Goal: Task Accomplishment & Management: Manage account settings

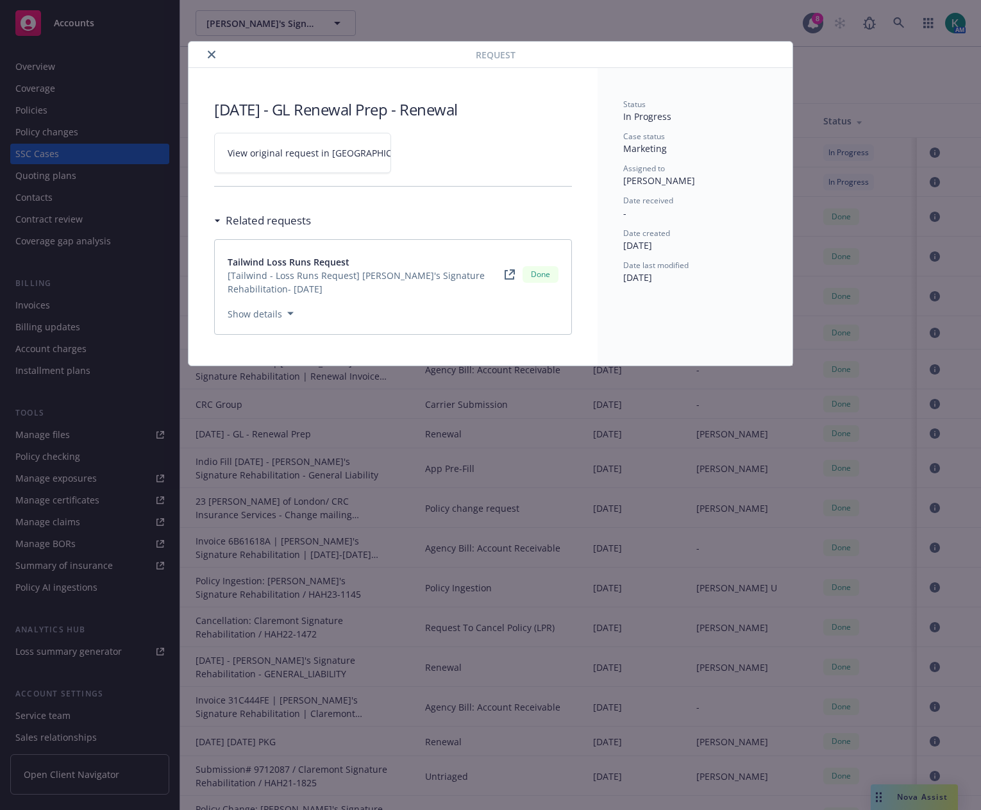
click at [208, 53] on icon "close" at bounding box center [212, 55] width 8 height 8
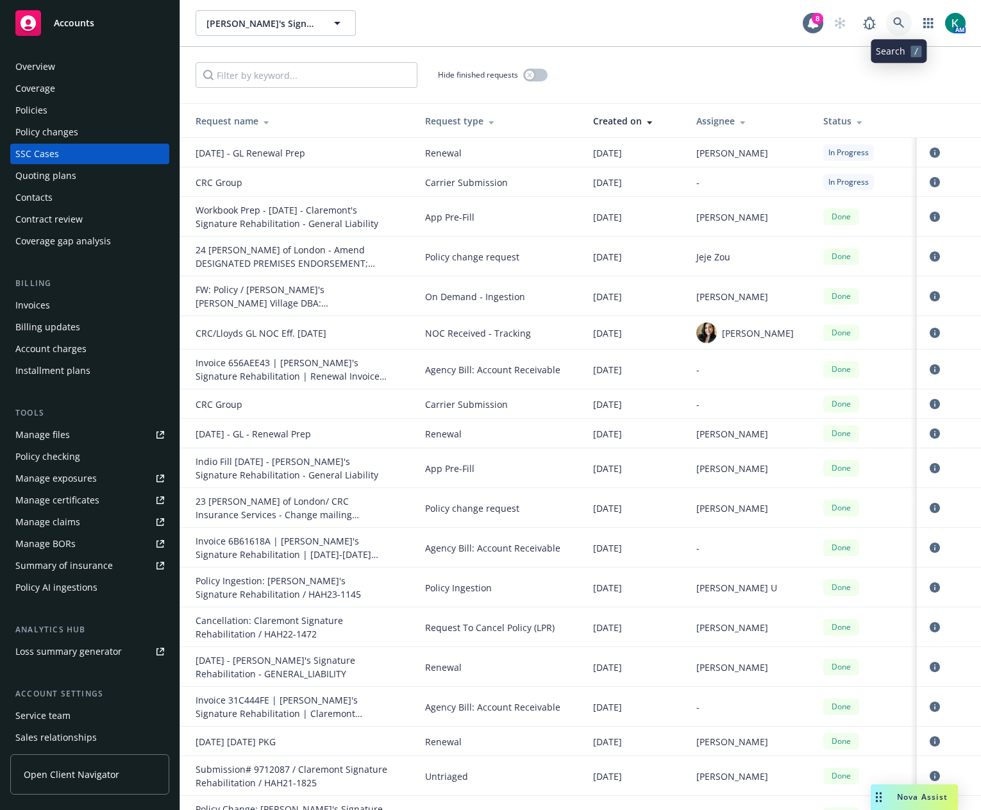
click at [899, 28] on icon at bounding box center [899, 23] width 12 height 12
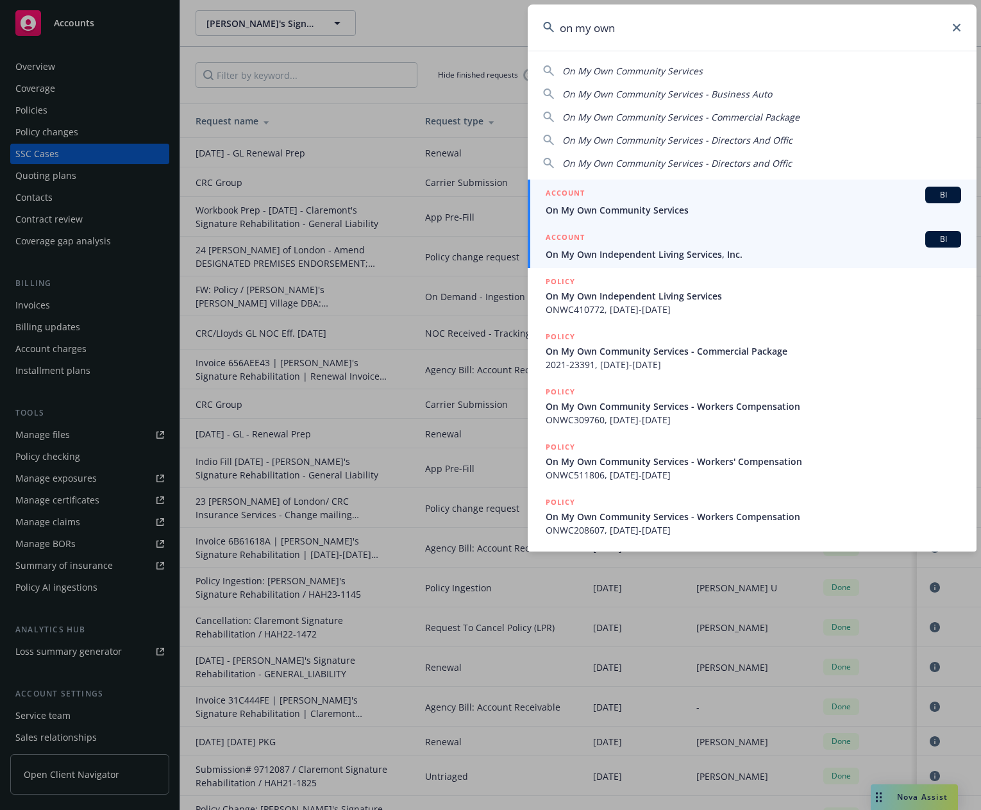
type input "on my own"
click at [728, 244] on div "ACCOUNT BI" at bounding box center [753, 239] width 415 height 17
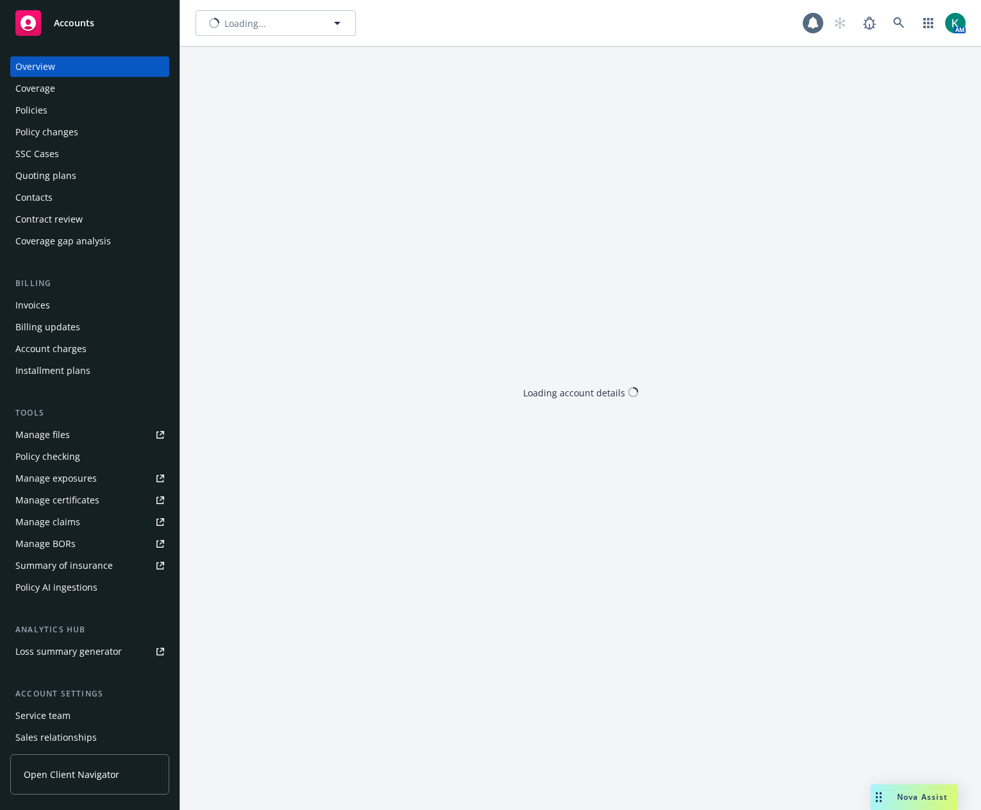
click at [65, 115] on div "Policies" at bounding box center [89, 110] width 149 height 21
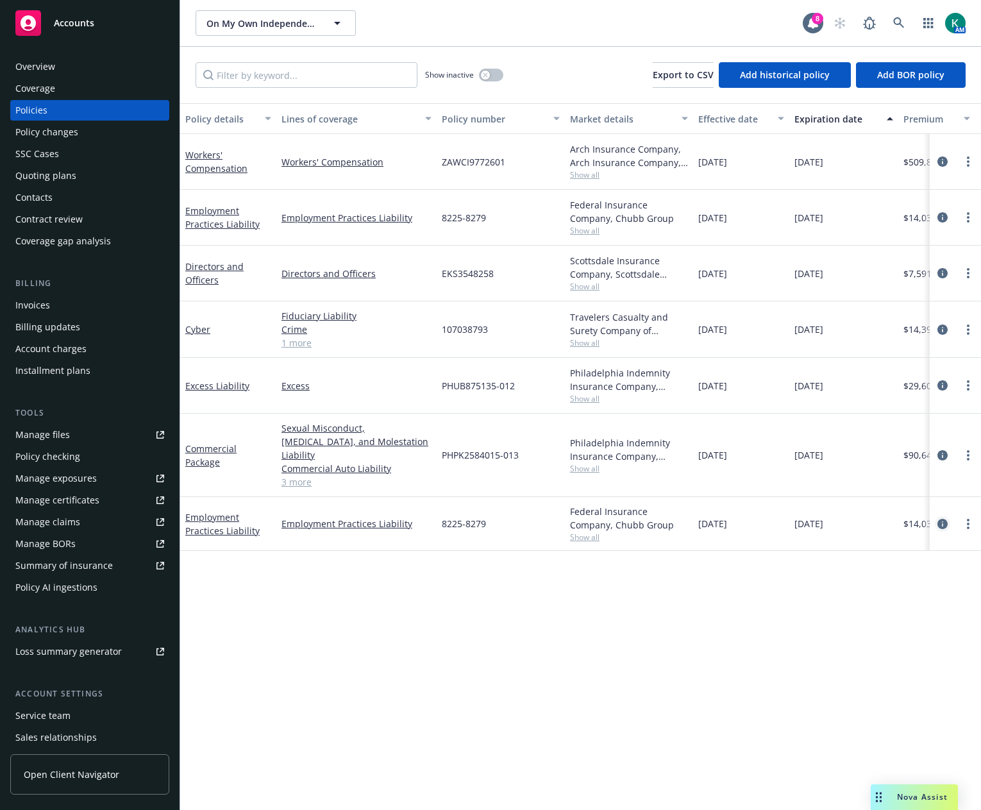
click at [943, 519] on icon "circleInformation" at bounding box center [942, 524] width 10 height 10
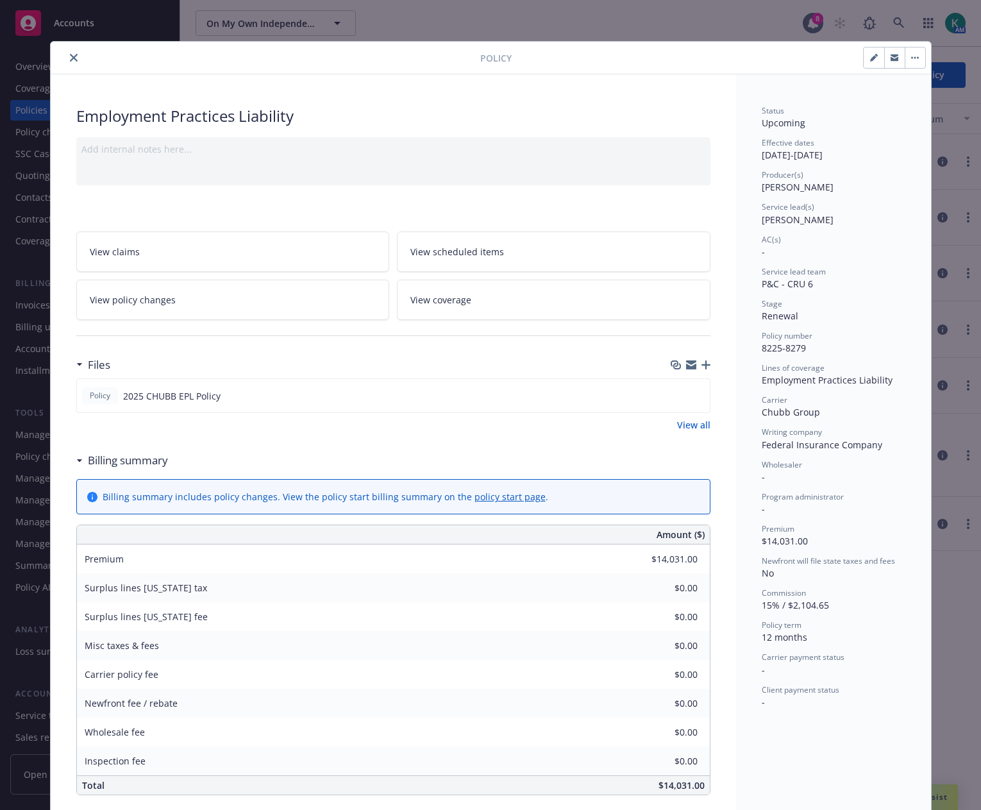
click at [70, 58] on icon "close" at bounding box center [74, 58] width 8 height 8
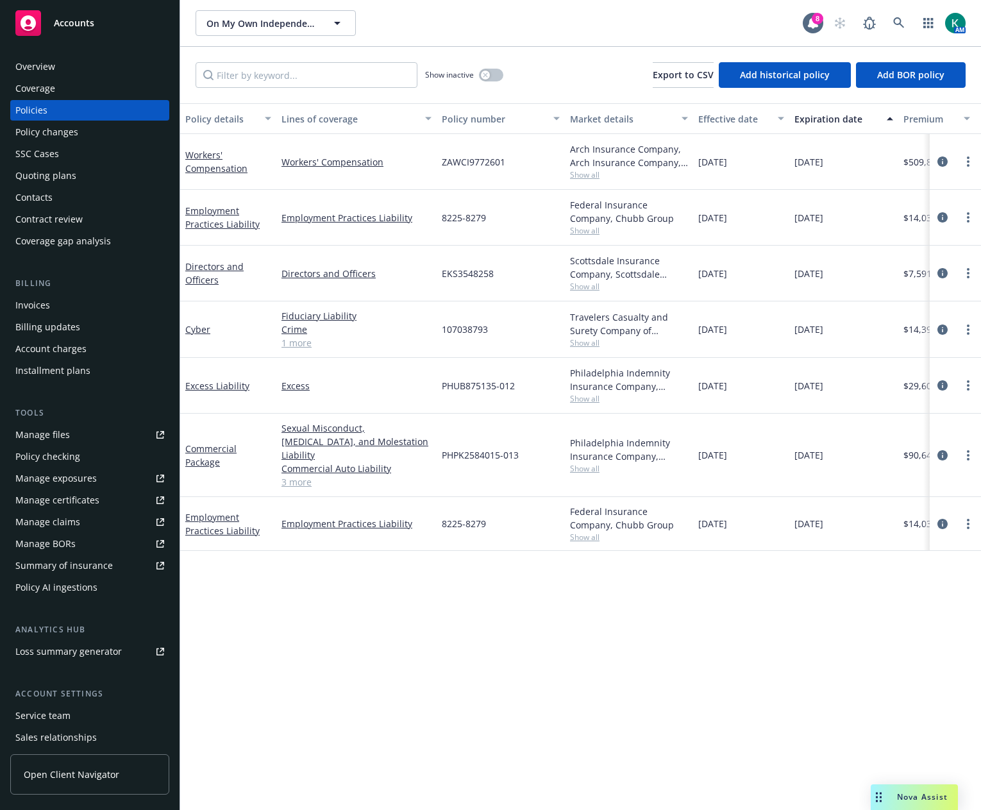
click at [53, 435] on div "Manage files" at bounding box center [42, 434] width 54 height 21
click at [396, 29] on div "On My Own Independent Living Services, Inc. On My Own Independent Living Servic…" at bounding box center [499, 23] width 607 height 26
click at [906, 22] on link at bounding box center [899, 23] width 26 height 26
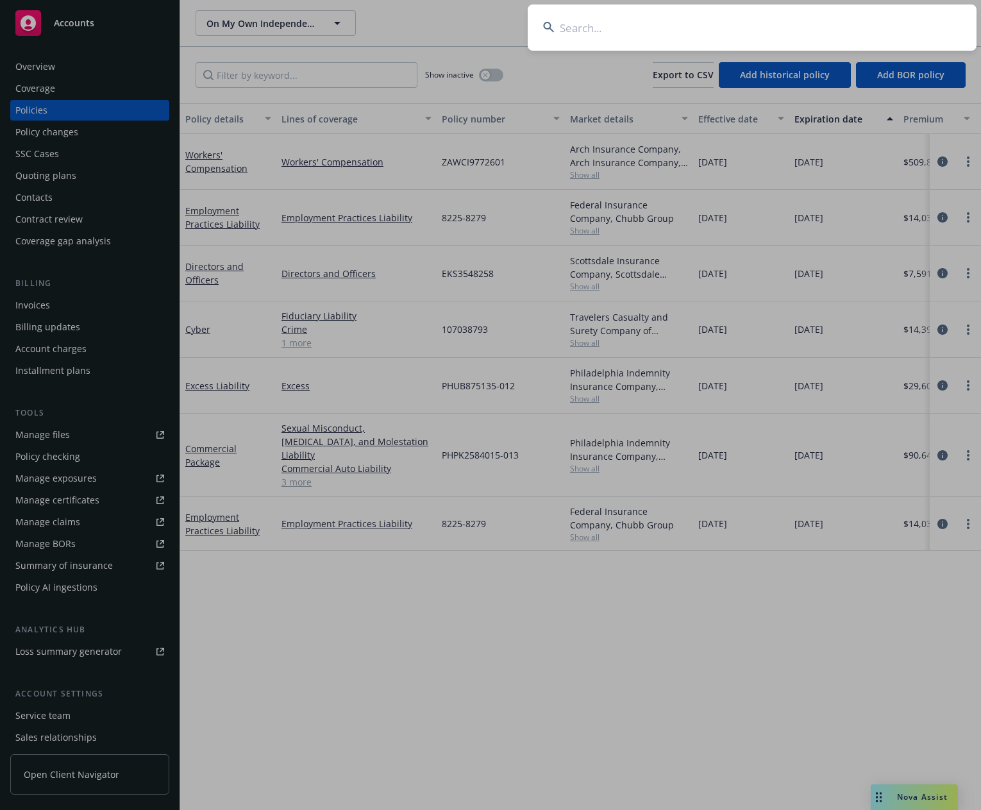
click at [717, 23] on input at bounding box center [752, 27] width 449 height 46
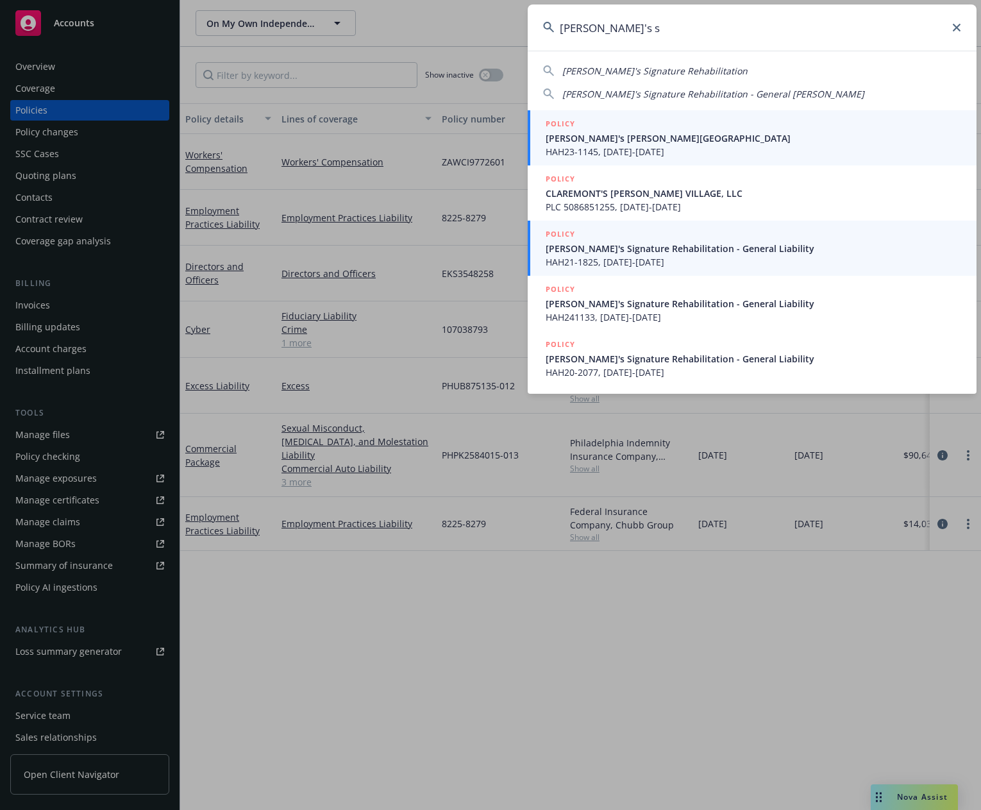
type input "[PERSON_NAME]'s s"
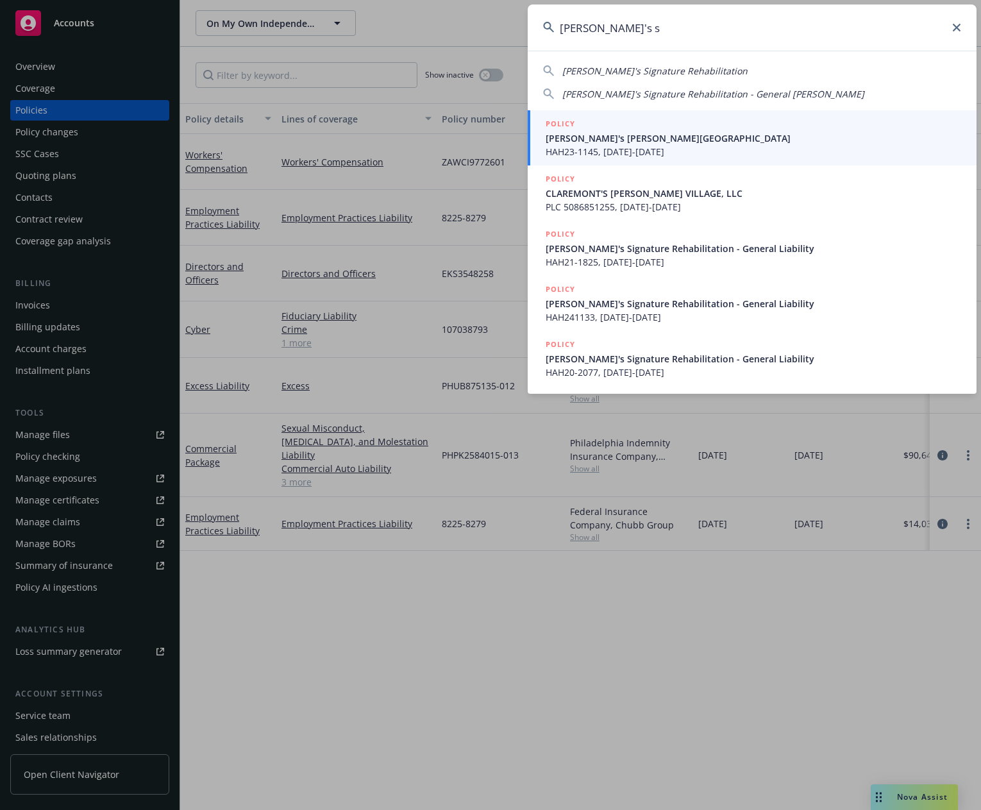
click at [756, 255] on span "HAH21-1825, [DATE]-[DATE]" at bounding box center [753, 261] width 415 height 13
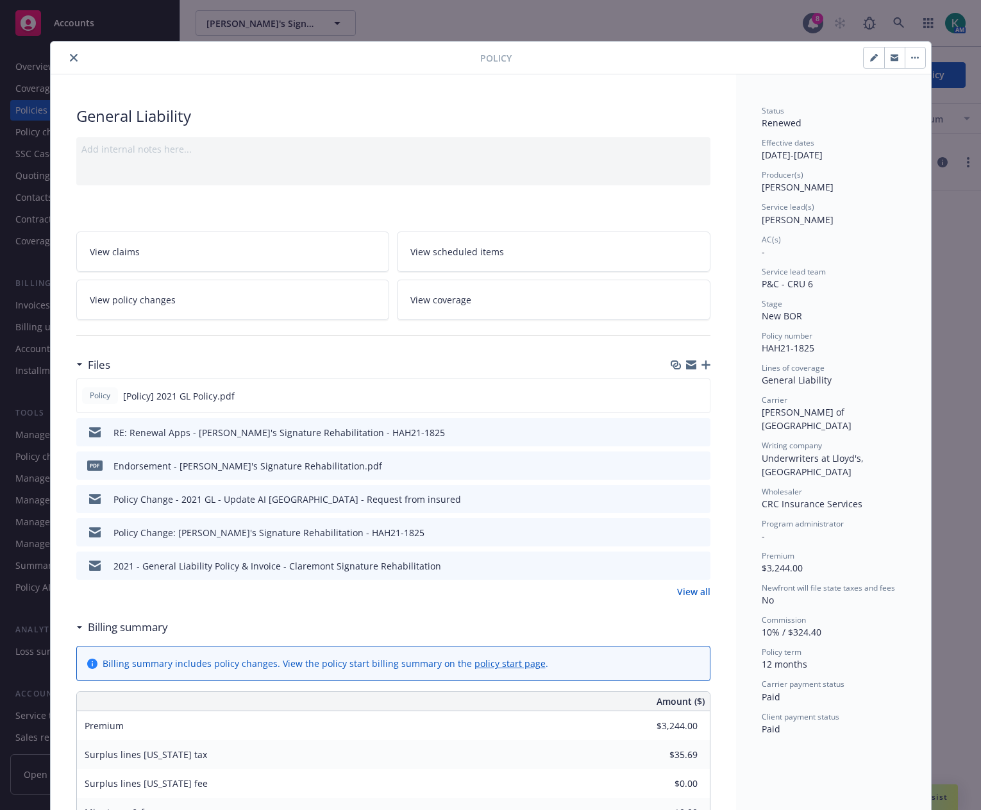
click at [70, 58] on icon "close" at bounding box center [74, 58] width 8 height 8
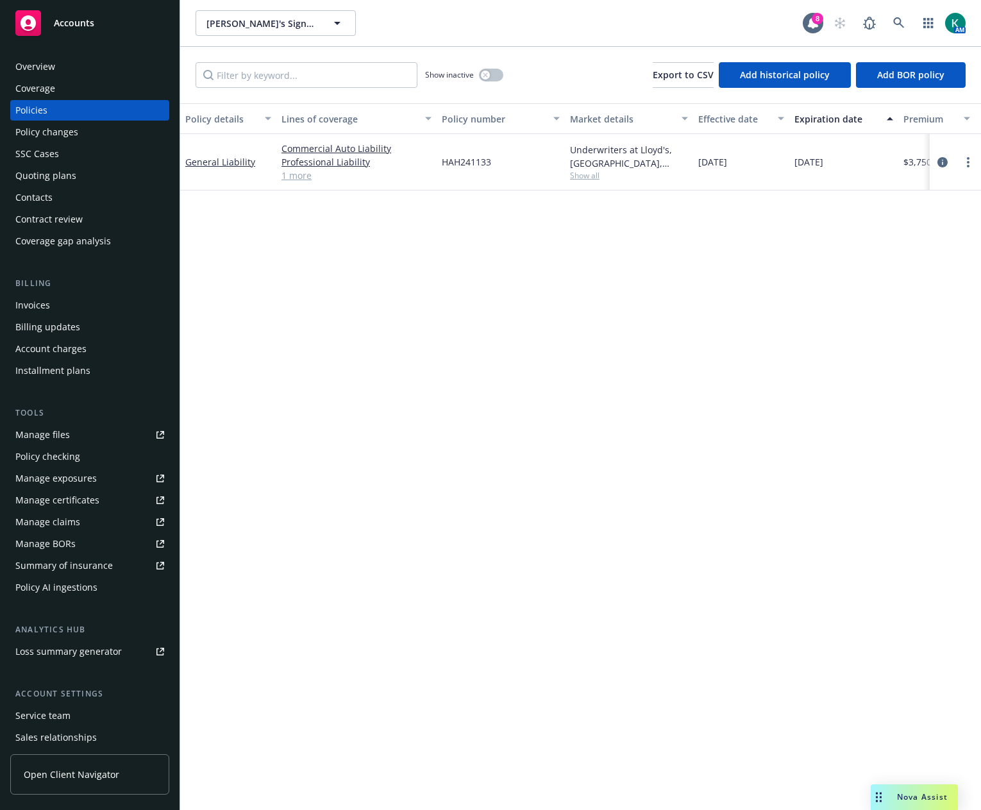
click at [58, 180] on div "Quoting plans" at bounding box center [45, 175] width 61 height 21
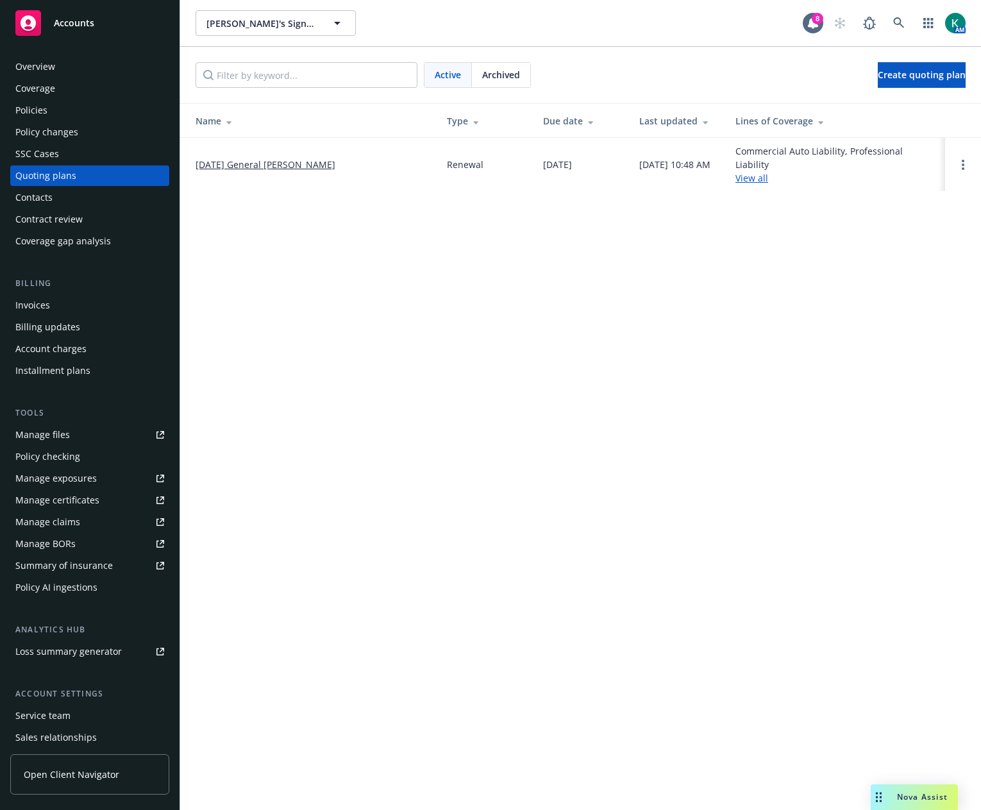
click at [80, 433] on link "Manage files" at bounding box center [89, 434] width 159 height 21
click at [72, 156] on div "SSC Cases" at bounding box center [89, 154] width 149 height 21
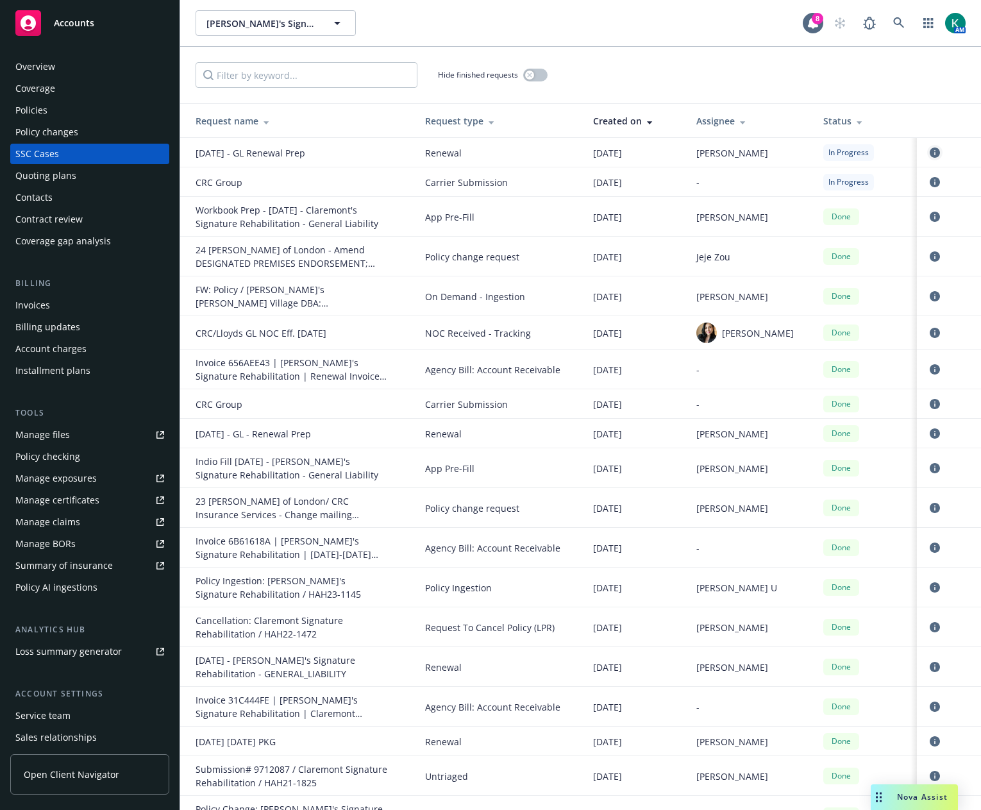
click at [930, 155] on icon "circleInformation" at bounding box center [935, 152] width 10 height 10
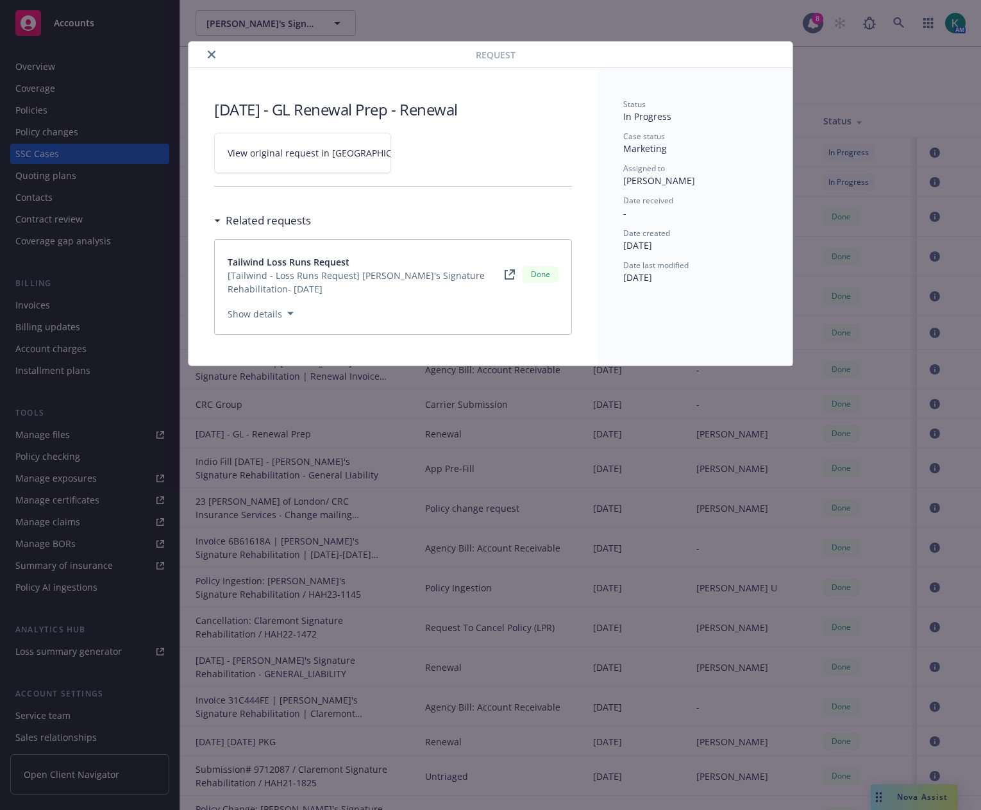
click at [338, 156] on span "View original request in [GEOGRAPHIC_DATA]" at bounding box center [325, 152] width 194 height 13
drag, startPoint x: 213, startPoint y: 55, endPoint x: 814, endPoint y: 35, distance: 601.0
click at [219, 55] on div at bounding box center [335, 54] width 282 height 15
click at [210, 54] on icon "close" at bounding box center [212, 55] width 8 height 8
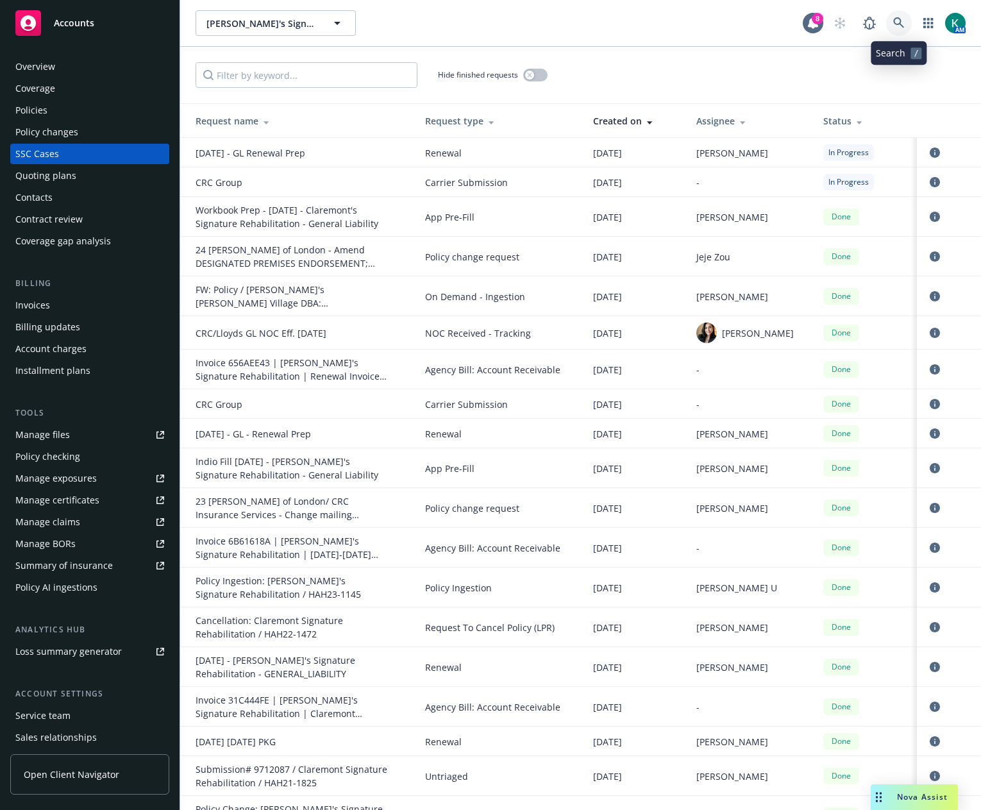
click at [909, 21] on link at bounding box center [899, 23] width 26 height 26
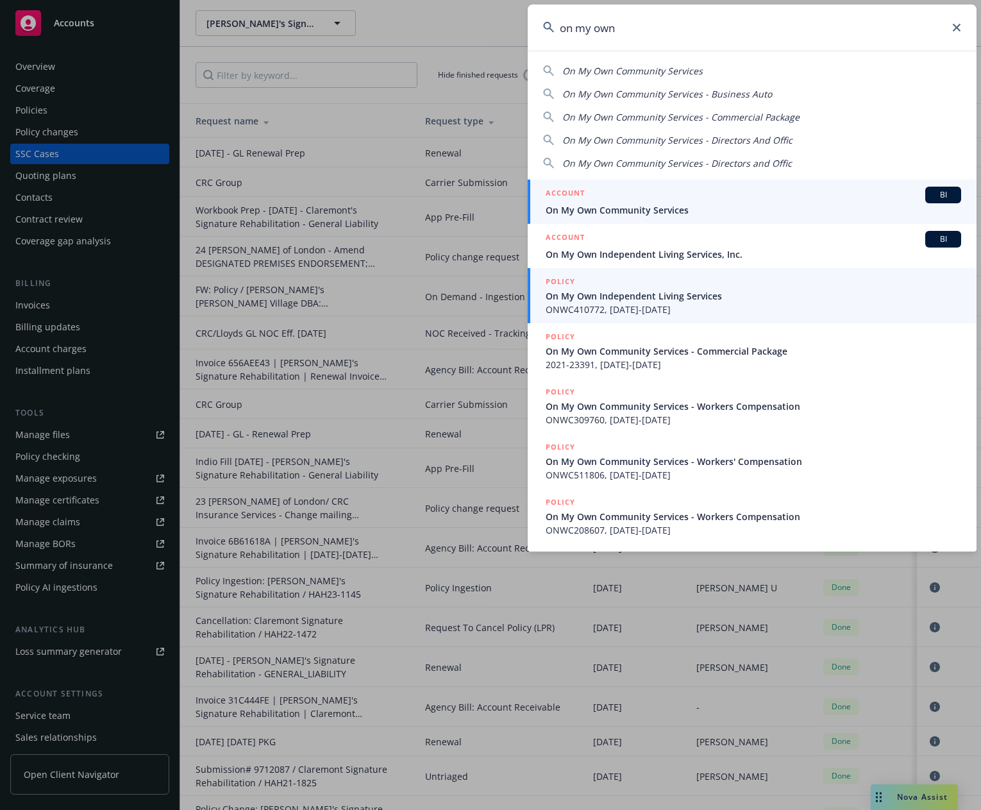
type input "on my own"
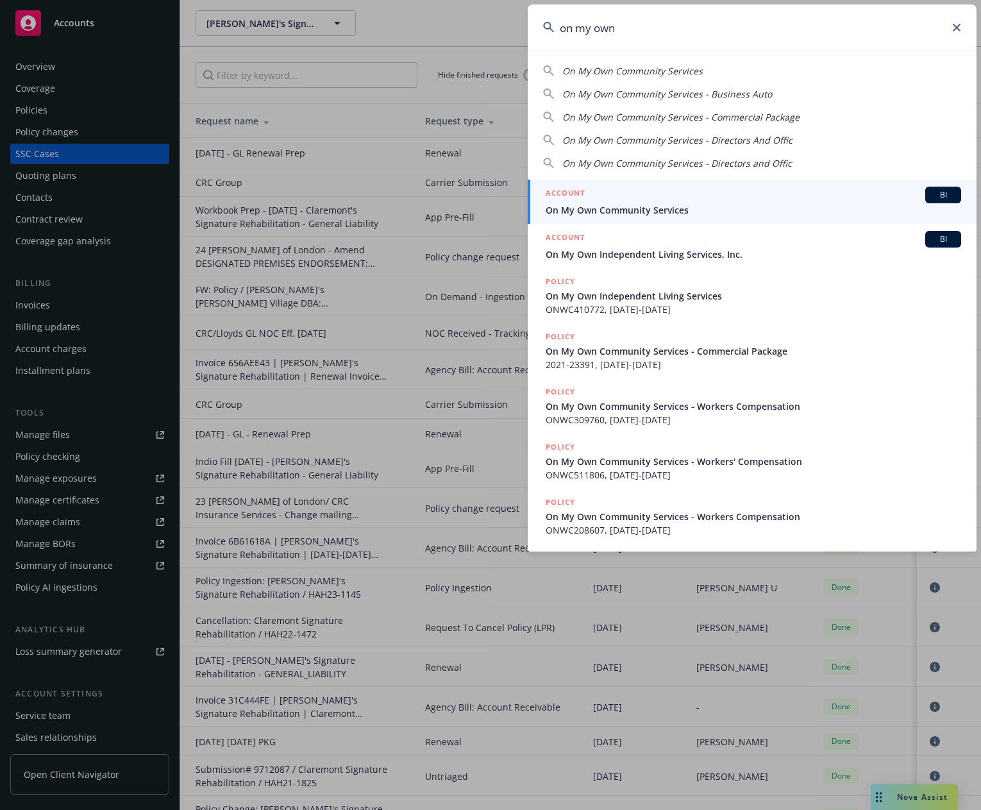
click at [681, 273] on link "POLICY On My Own Independent Living Services ONWC410772, [DATE]-[DATE]" at bounding box center [752, 295] width 449 height 55
click at [681, 273] on div "Accounts Overview Coverage Policies Policy changes SSC Cases Quoting plans Cont…" at bounding box center [490, 405] width 981 height 810
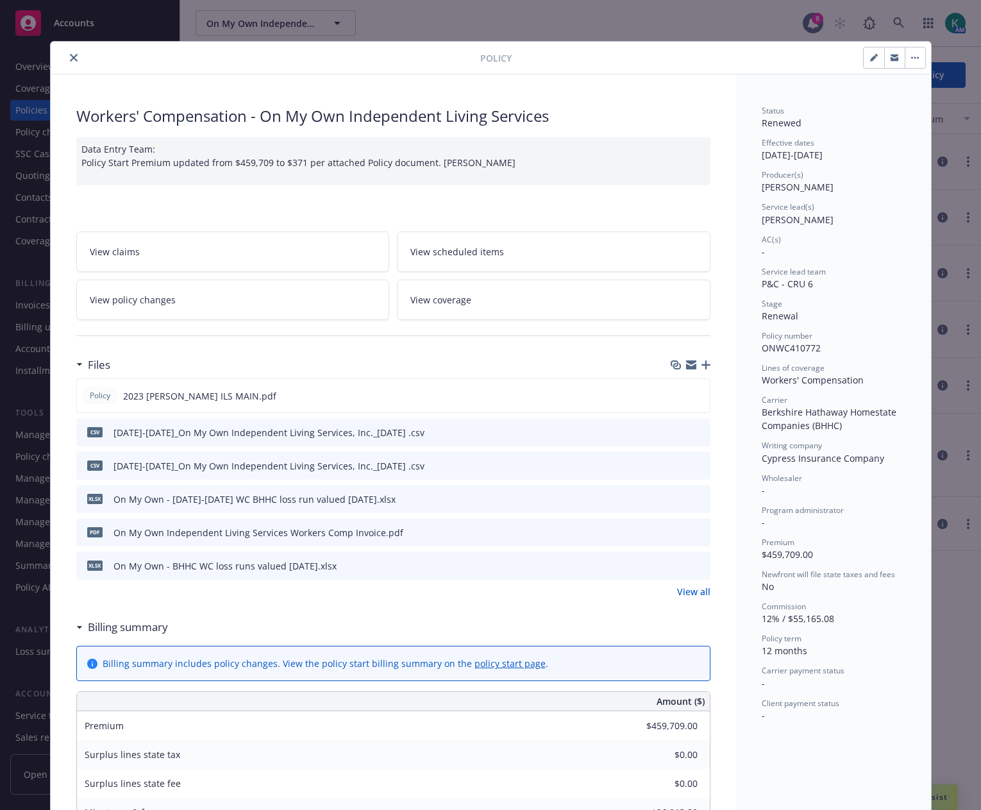
click at [66, 63] on button "close" at bounding box center [73, 57] width 15 height 15
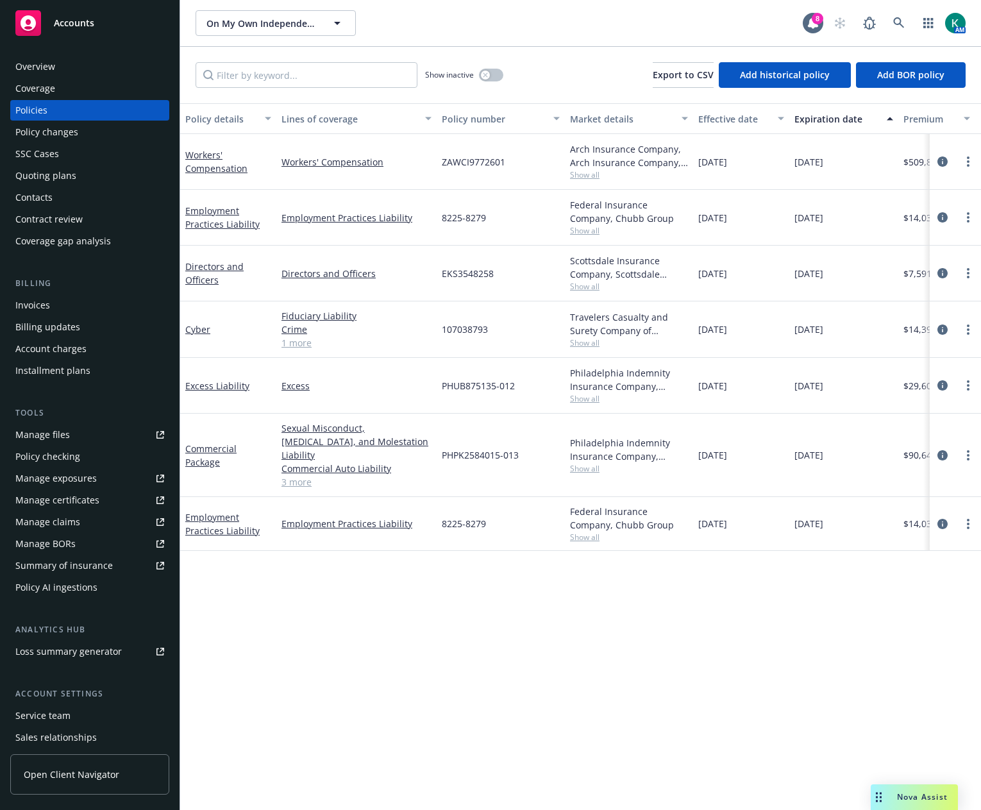
click at [97, 180] on div "Quoting plans" at bounding box center [89, 175] width 149 height 21
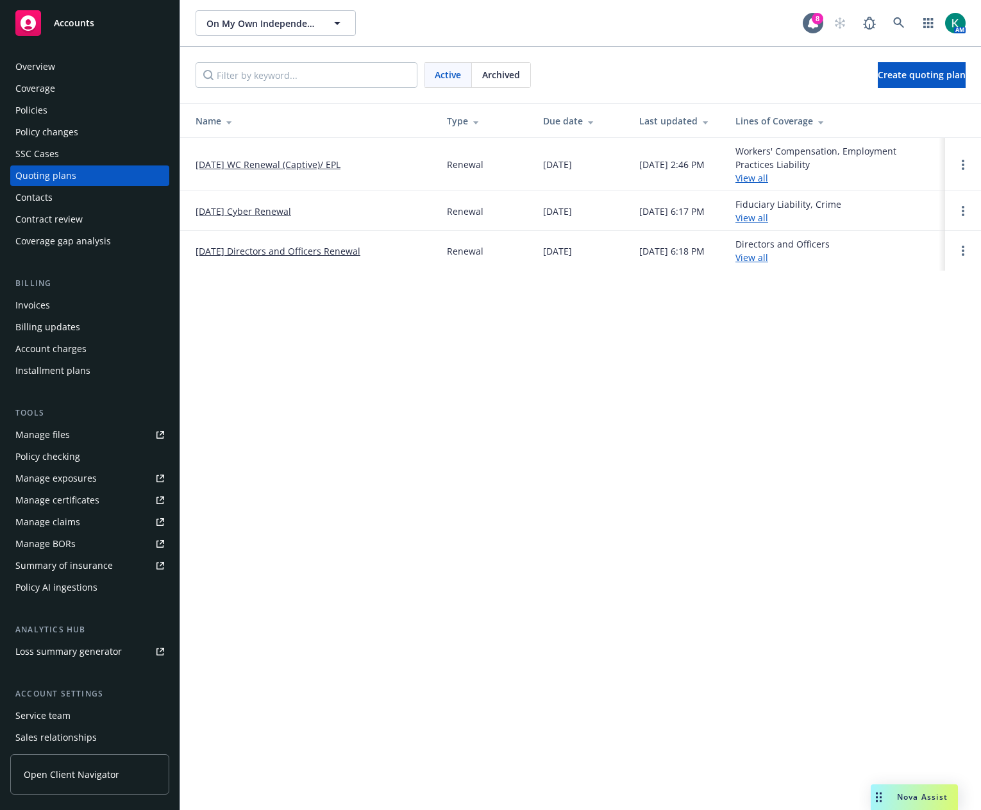
click at [260, 166] on link "[DATE] WC Renewal (Captive)/ EPL" at bounding box center [268, 164] width 145 height 13
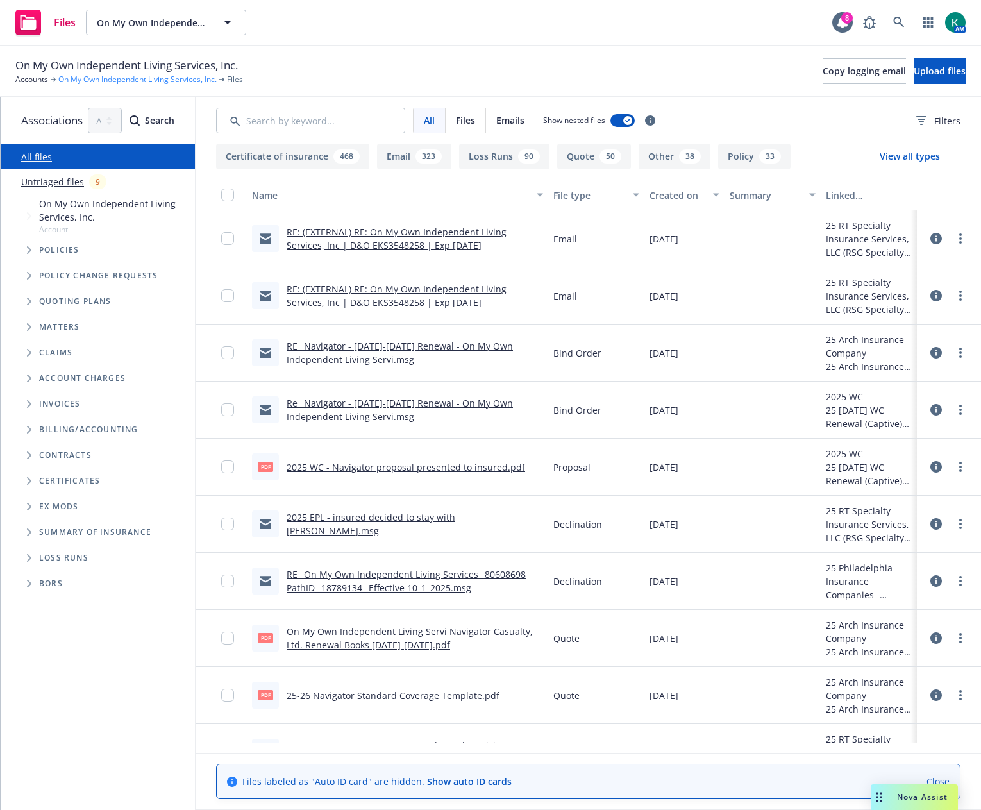
click at [140, 82] on link "On My Own Independent Living Services, Inc." at bounding box center [137, 80] width 158 height 12
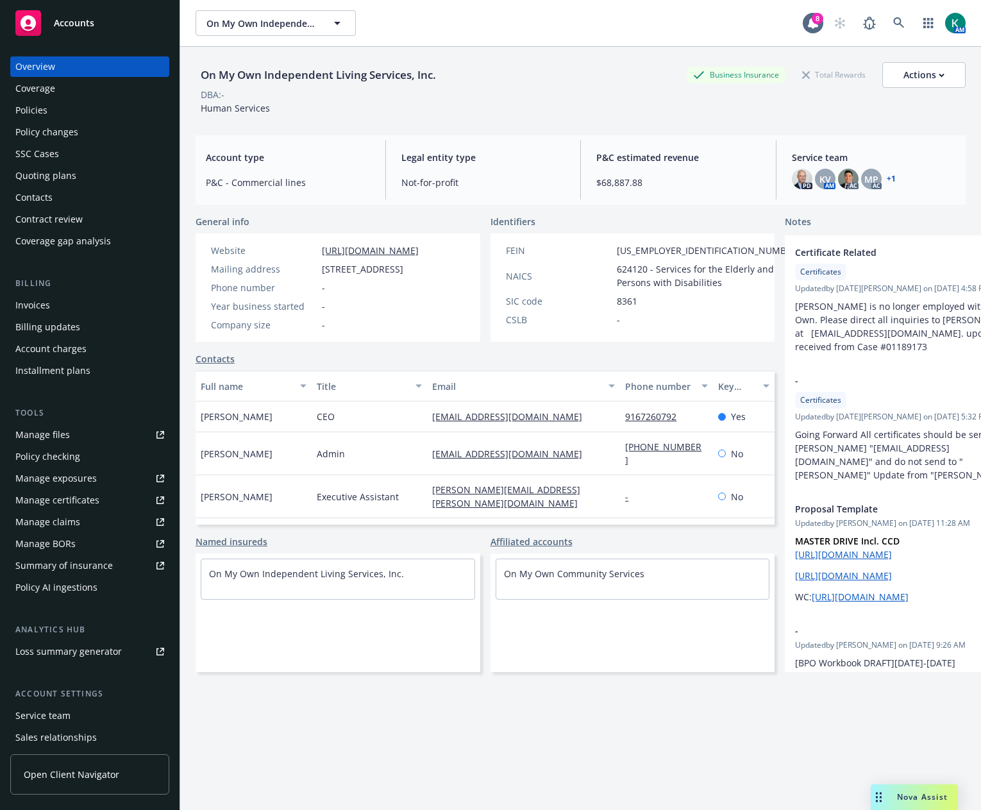
click at [72, 113] on div "Policies" at bounding box center [89, 110] width 149 height 21
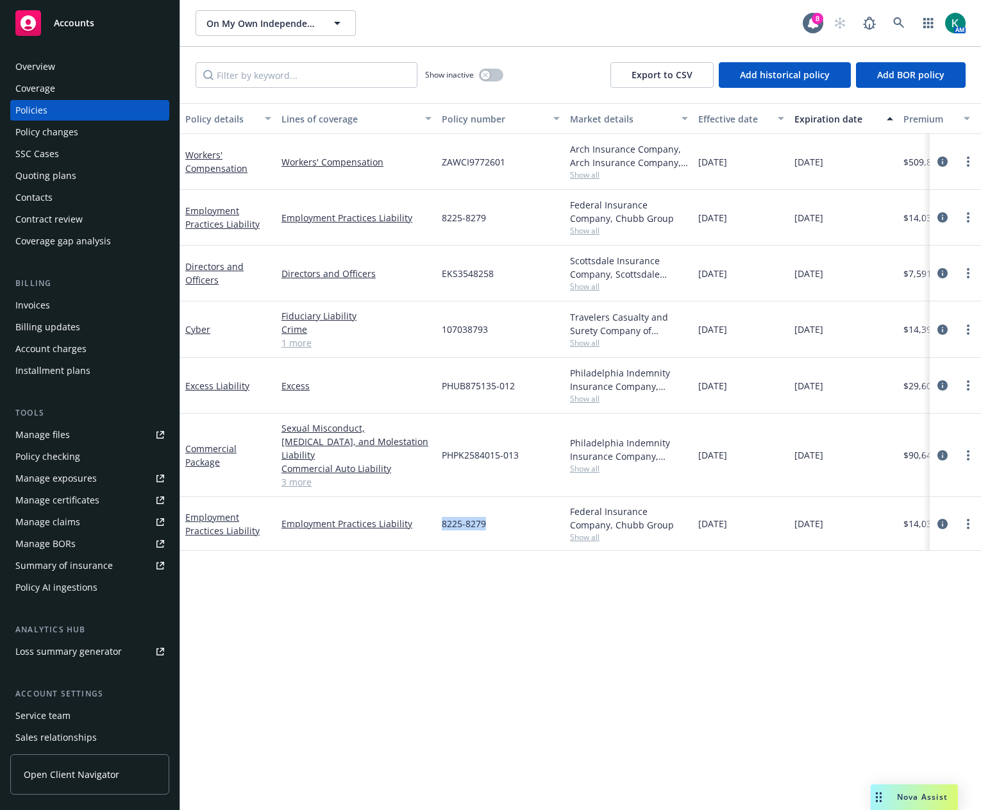
drag, startPoint x: 444, startPoint y: 510, endPoint x: 485, endPoint y: 513, distance: 41.2
click at [485, 513] on div "8225-8279" at bounding box center [501, 524] width 128 height 54
copy span "8225-8279"
click at [941, 519] on icon "circleInformation" at bounding box center [942, 524] width 10 height 10
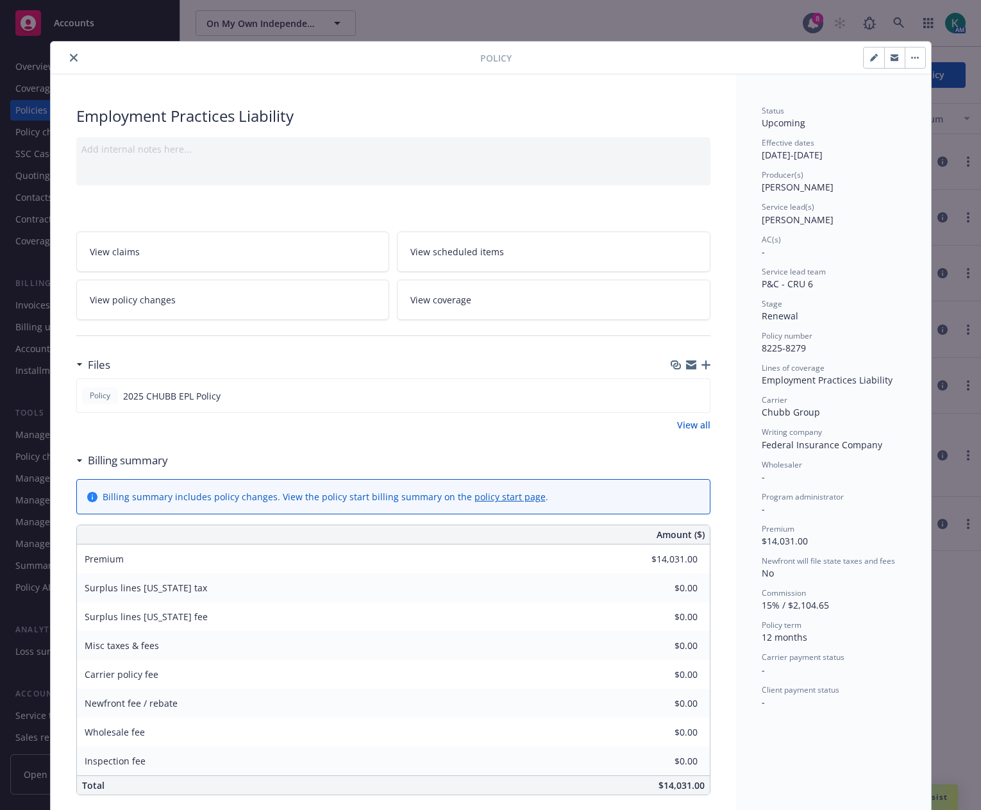
click at [701, 366] on icon "button" at bounding box center [705, 364] width 9 height 9
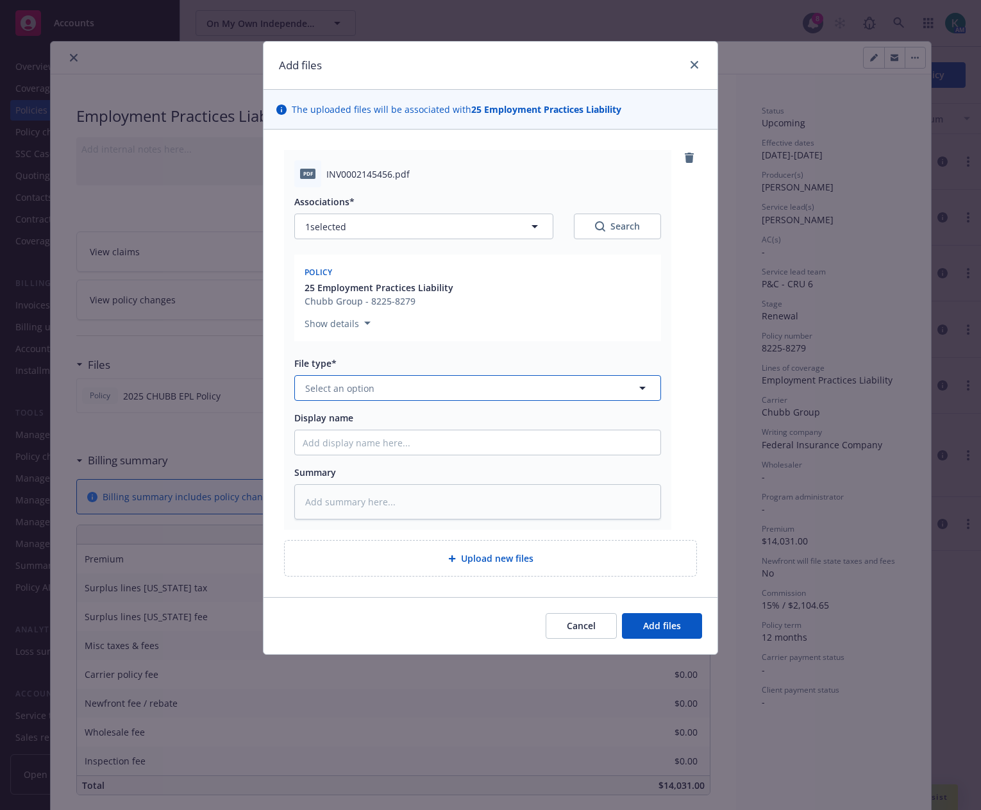
click at [362, 395] on button "Select an option" at bounding box center [477, 388] width 367 height 26
type input "invoi"
click at [447, 464] on div "Invoice - Third Party" at bounding box center [478, 457] width 350 height 19
click at [385, 442] on input "Display name" at bounding box center [477, 442] width 365 height 24
type textarea "x"
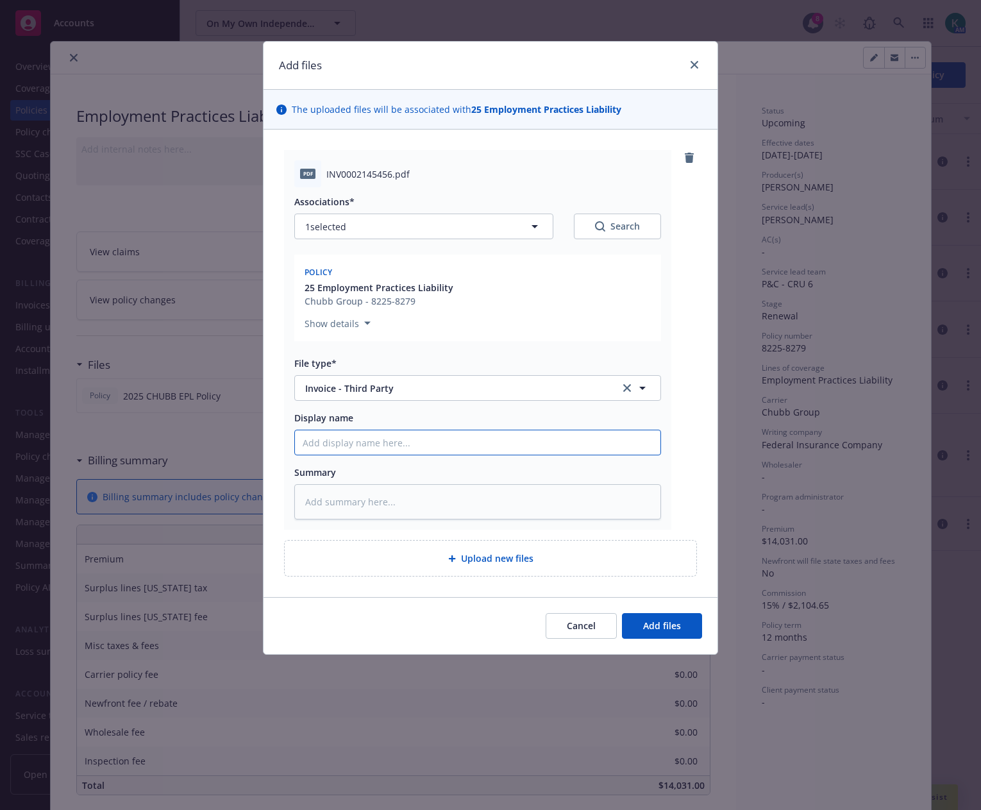
type input "2"
type textarea "x"
type input "20"
type textarea "x"
type input "202"
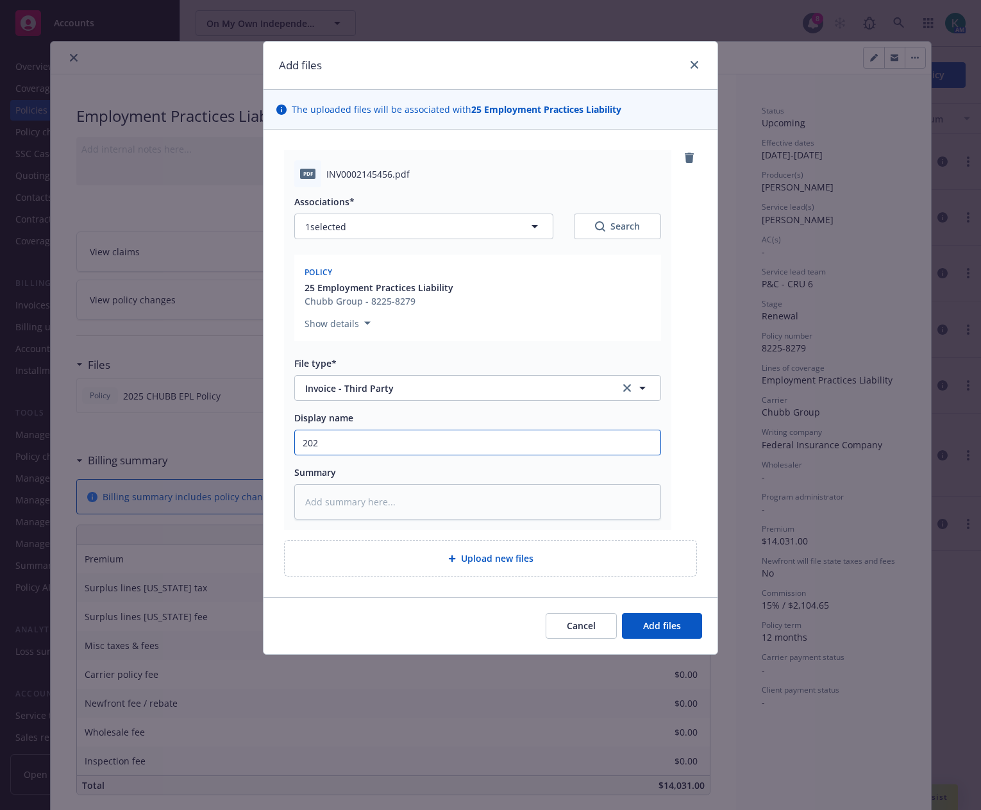
type textarea "x"
type input "2025"
type textarea "x"
type input "2025"
type textarea "x"
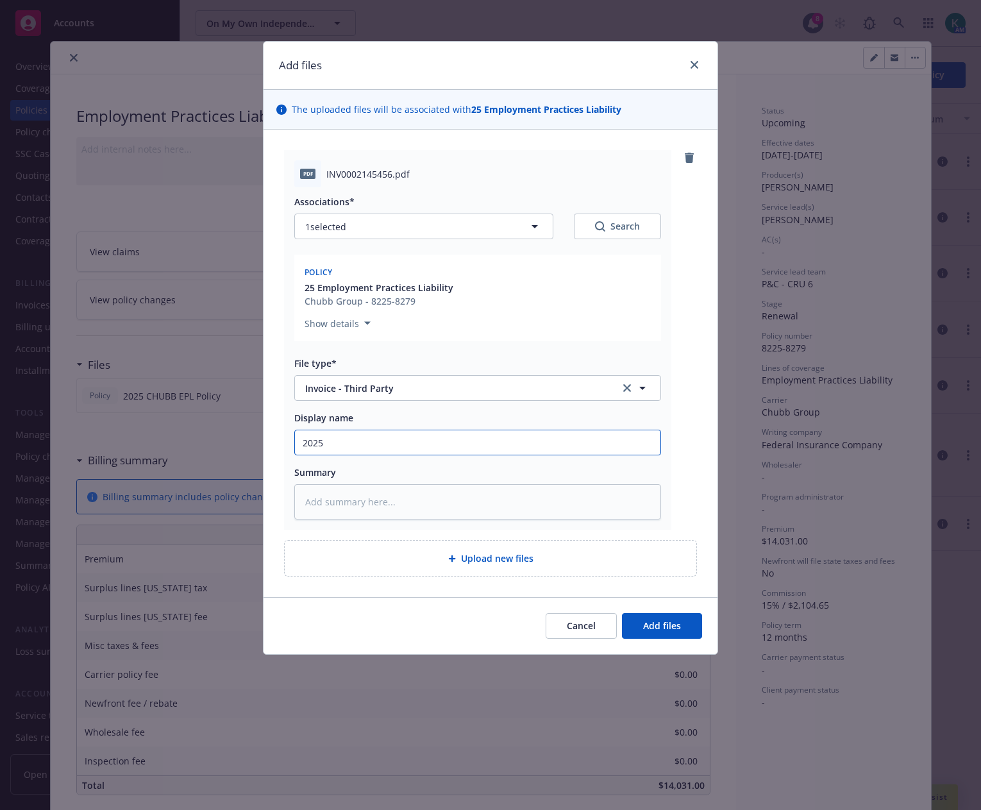
type input "2025 E"
type textarea "x"
type input "2025 EP"
type textarea "x"
type input "2025 EPL"
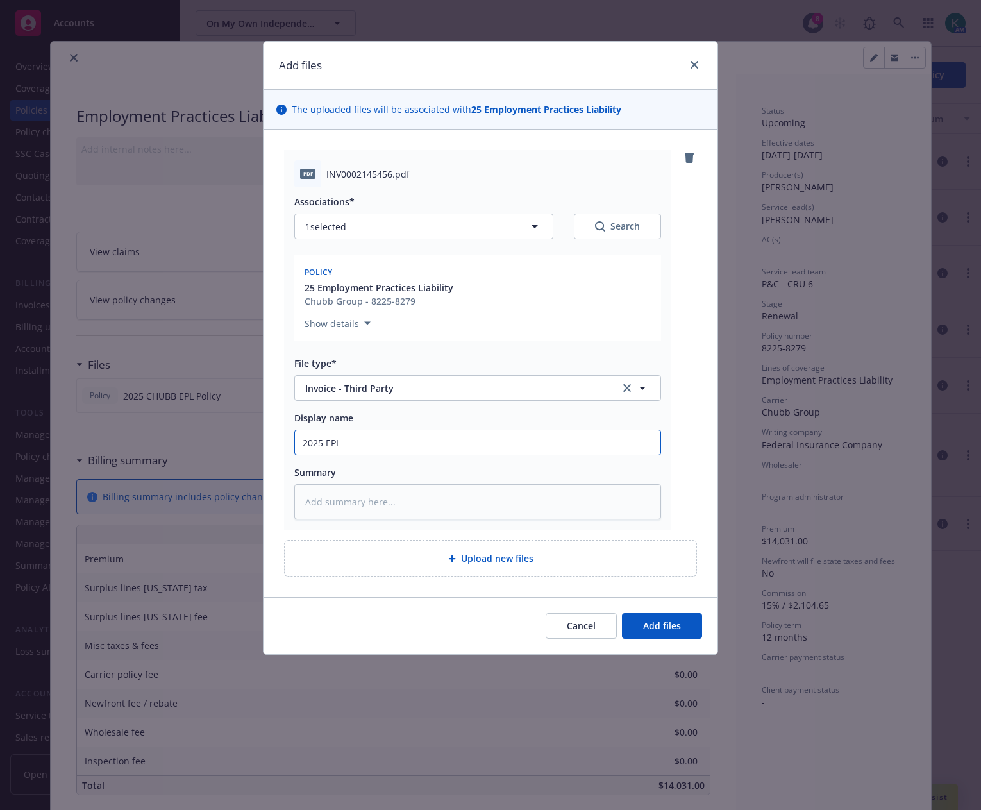
type textarea "x"
type input "2025 EPL"
type textarea "x"
type input "2025 EPL I"
type textarea "x"
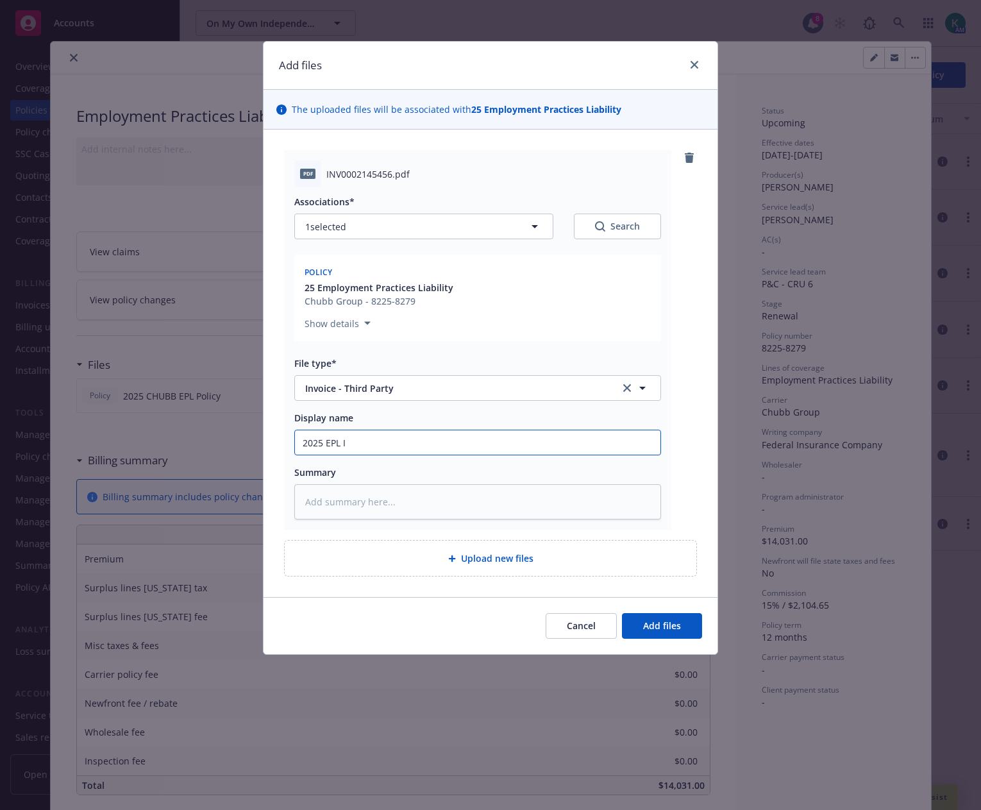
type input "2025 EPL In"
type textarea "x"
type input "2025 EPL Invo"
type textarea "x"
type input "2025 EPL Invoic"
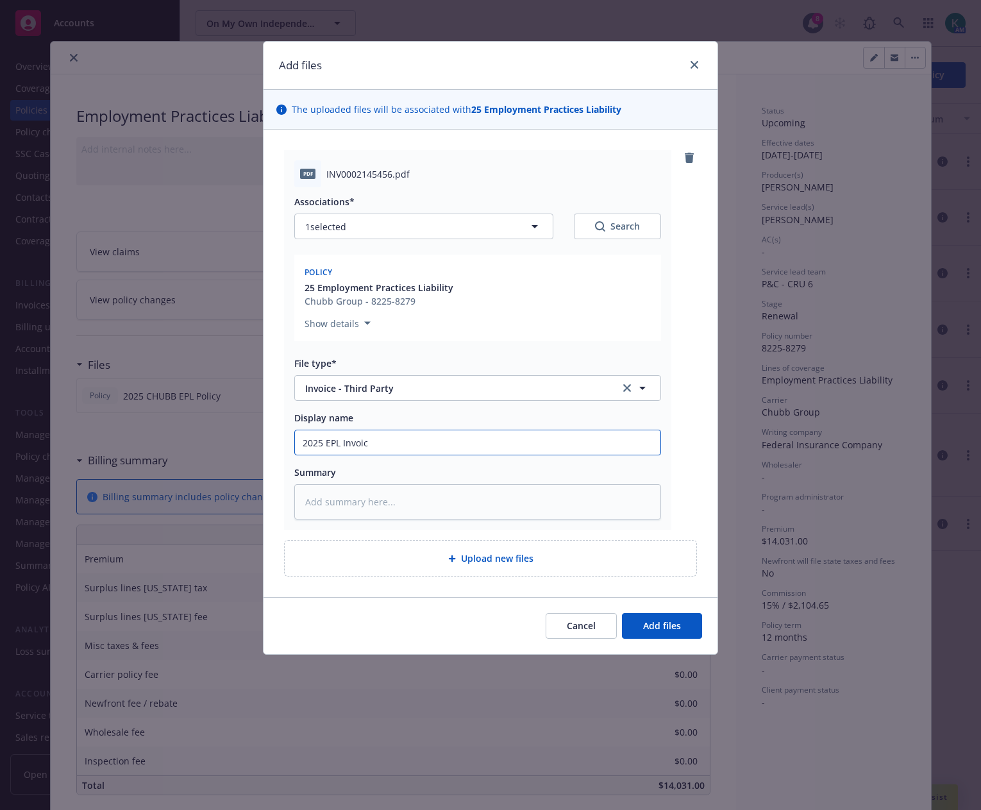
type textarea "x"
type input "2025 EPL Invoice"
click at [642, 615] on button "Add files" at bounding box center [662, 626] width 80 height 26
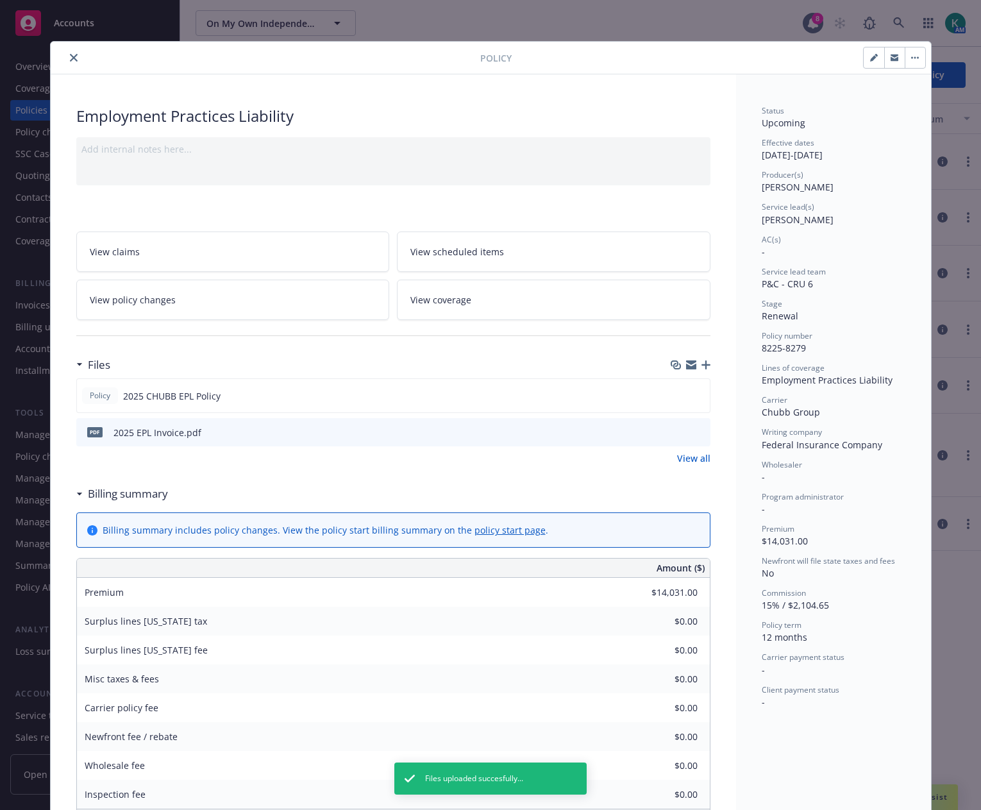
click at [705, 362] on icon "button" at bounding box center [705, 364] width 9 height 9
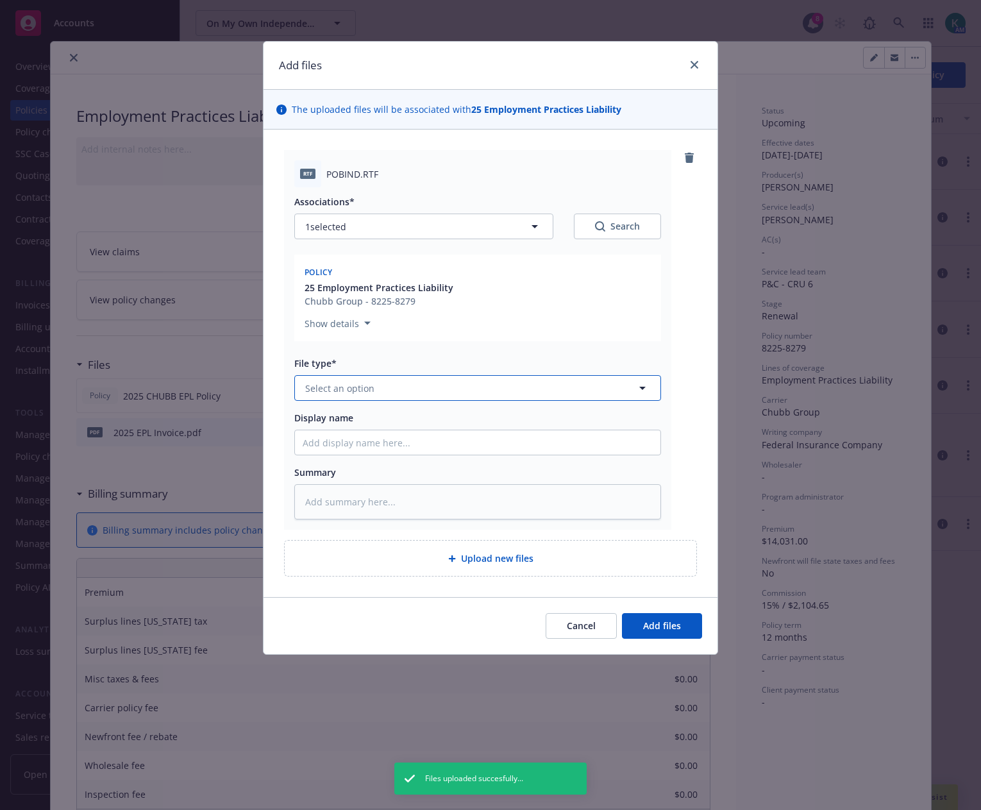
click at [364, 391] on span "Select an option" at bounding box center [339, 387] width 69 height 13
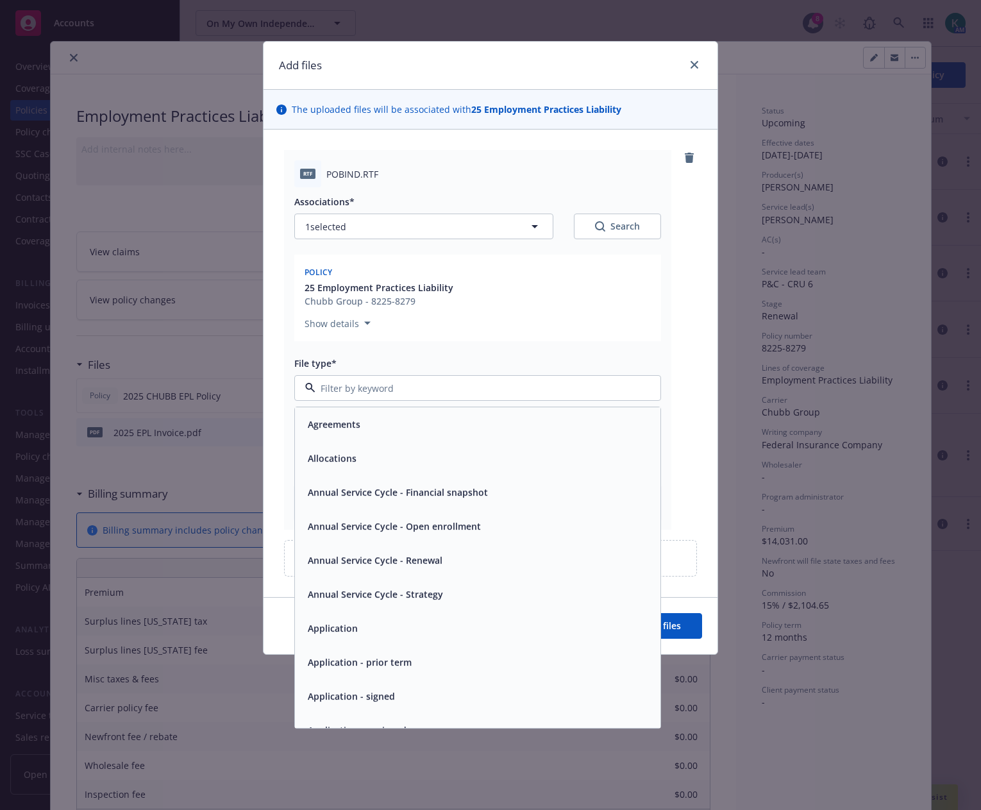
type textarea "x"
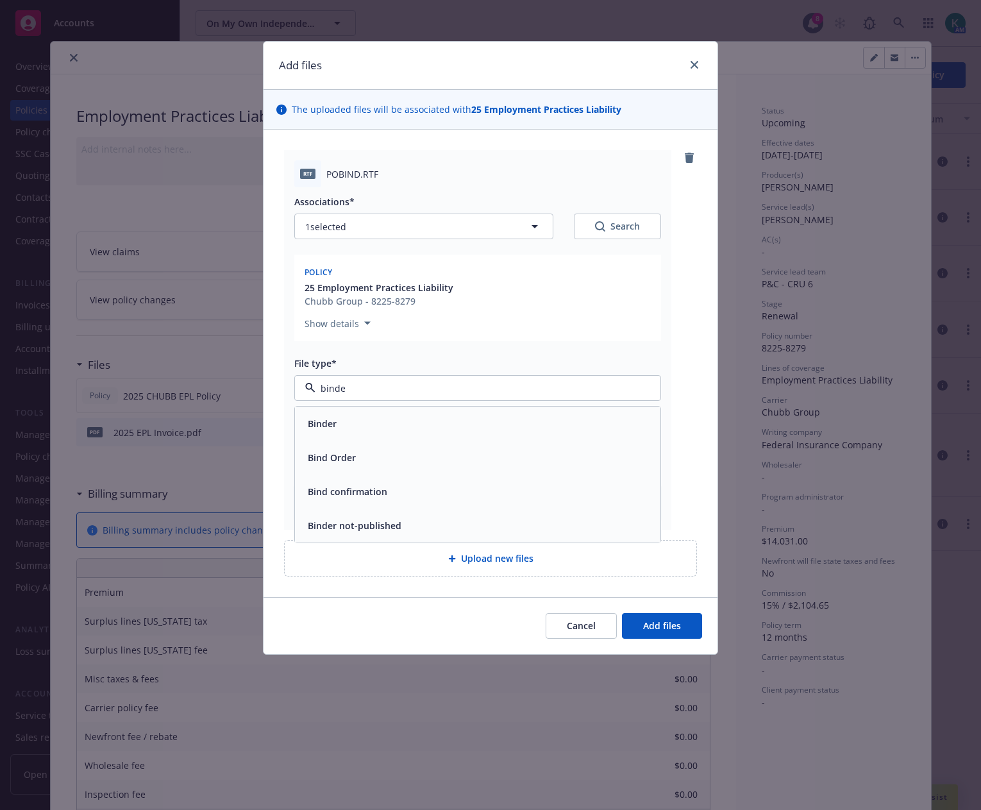
type input "binder"
click at [353, 420] on div "Binder" at bounding box center [478, 423] width 350 height 19
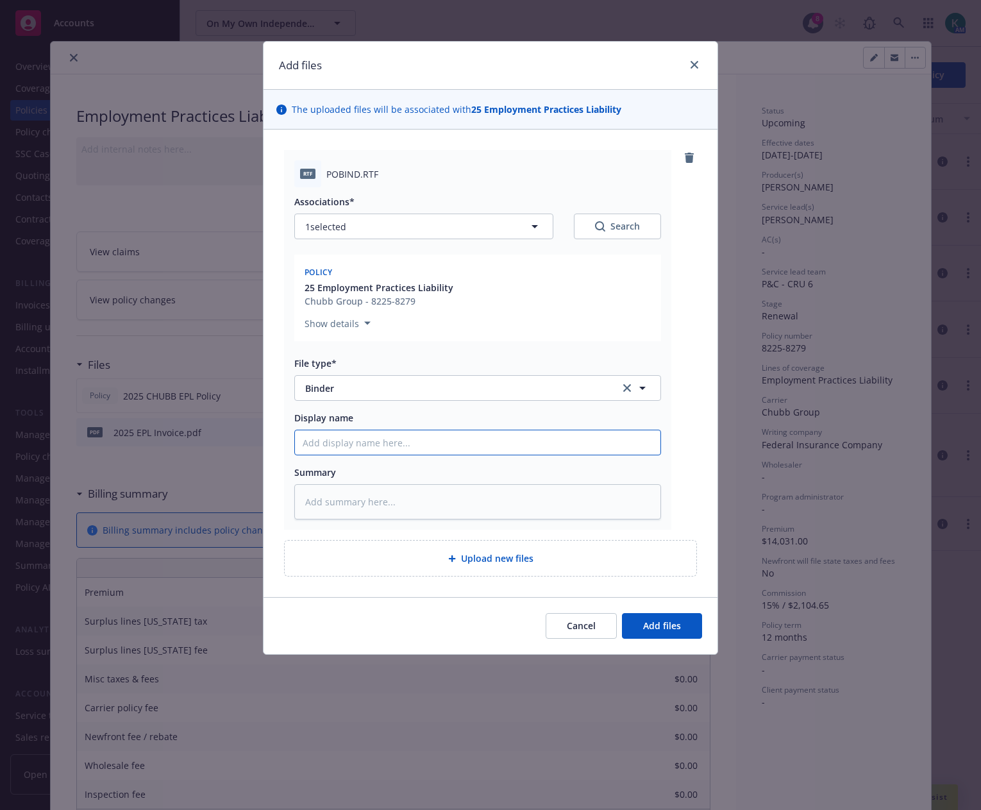
click at [401, 437] on input "Display name" at bounding box center [477, 442] width 365 height 24
type textarea "x"
type input "2"
type textarea "x"
type input "20"
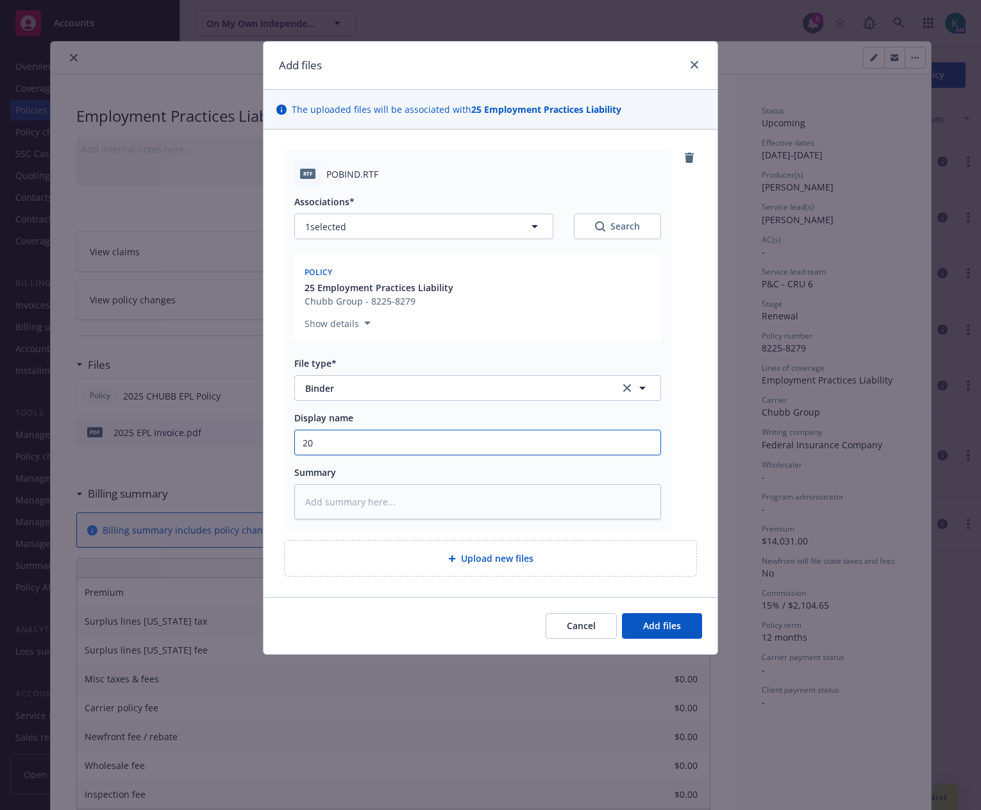
type textarea "x"
type input "202"
type textarea "x"
type input "2025"
type textarea "x"
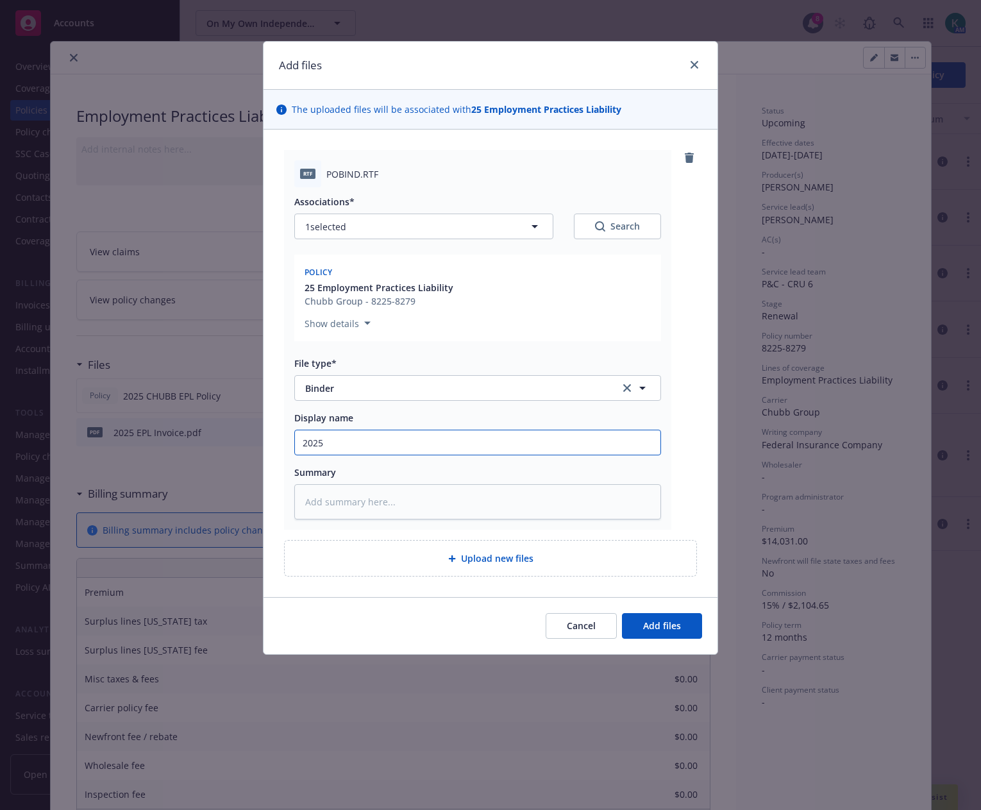
type input "2025"
type textarea "x"
type input "2025 E"
type textarea "x"
type input "2025 EP"
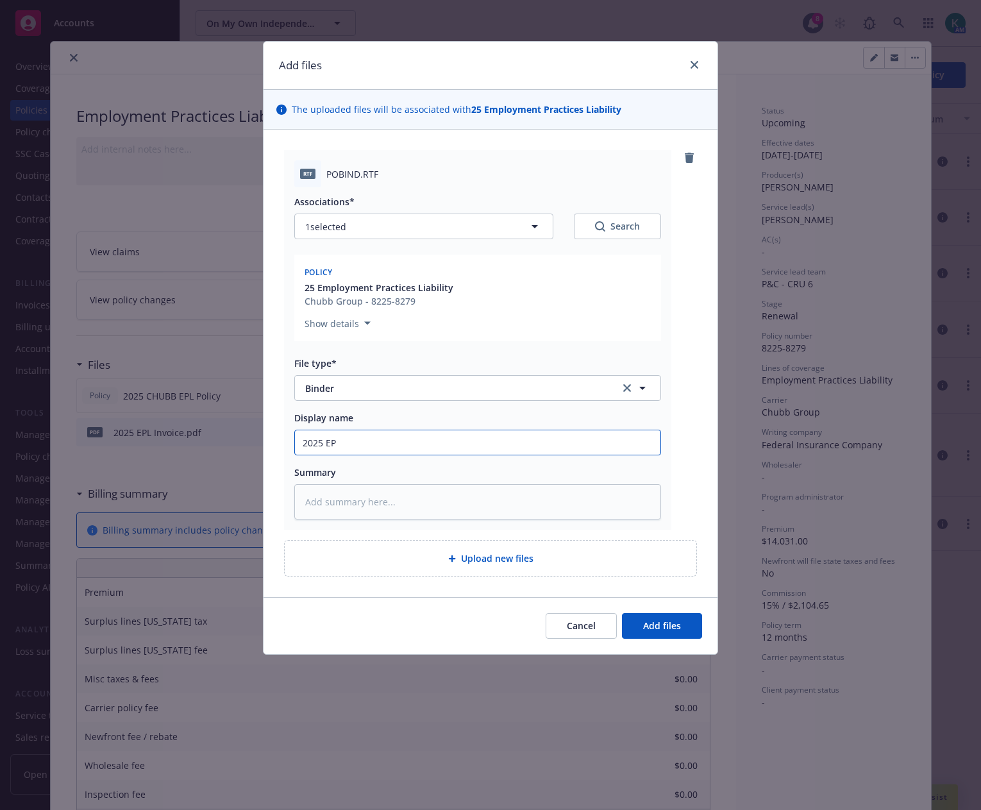
type textarea "x"
type input "2025 EPL"
type textarea "x"
type input "2025 EPL"
type textarea "x"
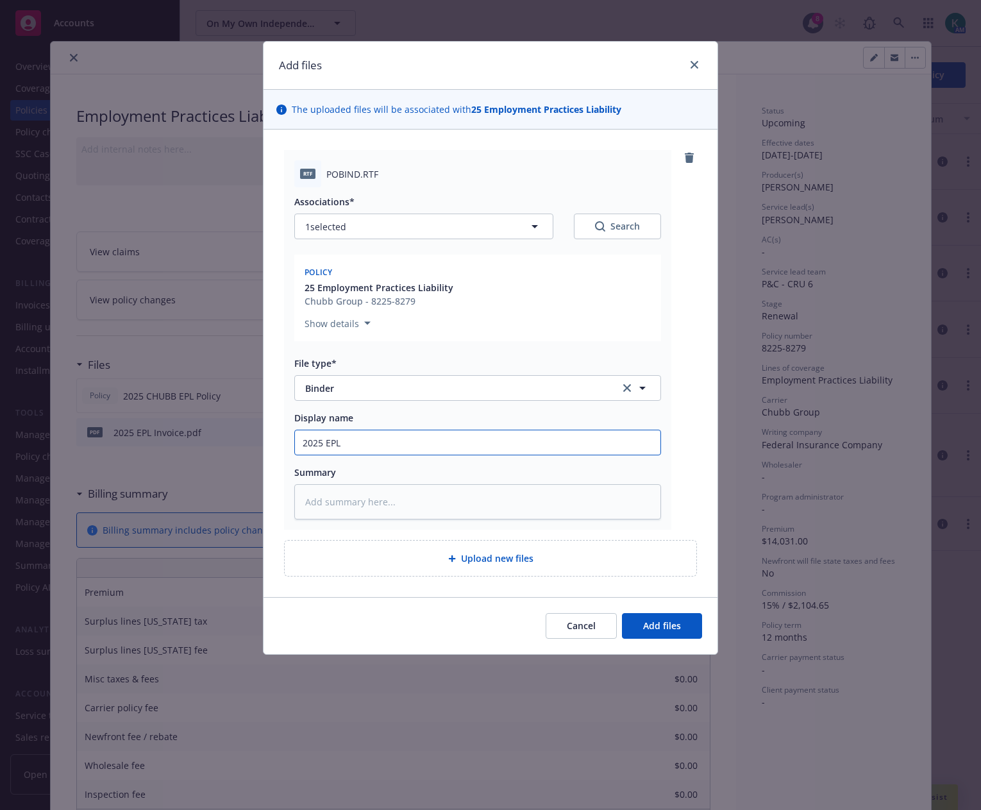
type input "2025 EPL B"
type textarea "x"
type input "2025 EPL Bi"
type textarea "x"
type input "2025 EPL Bin"
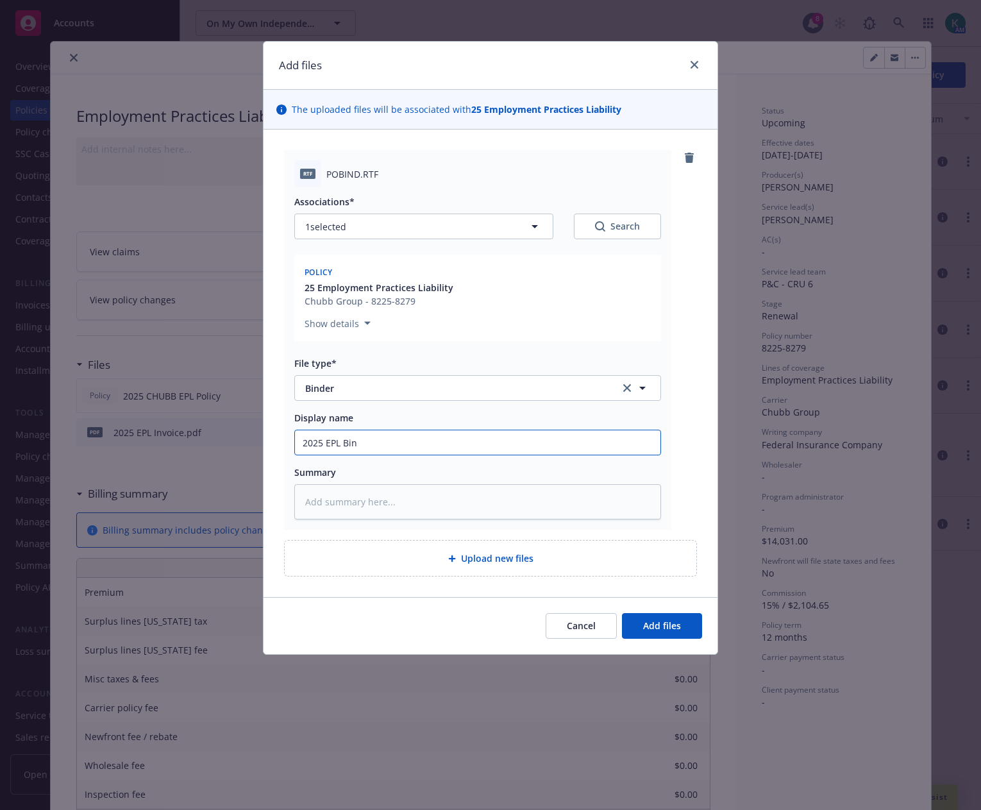
type textarea "x"
type input "2025 EPL Bind"
type textarea "x"
type input "2025 EPL Binde"
type textarea "x"
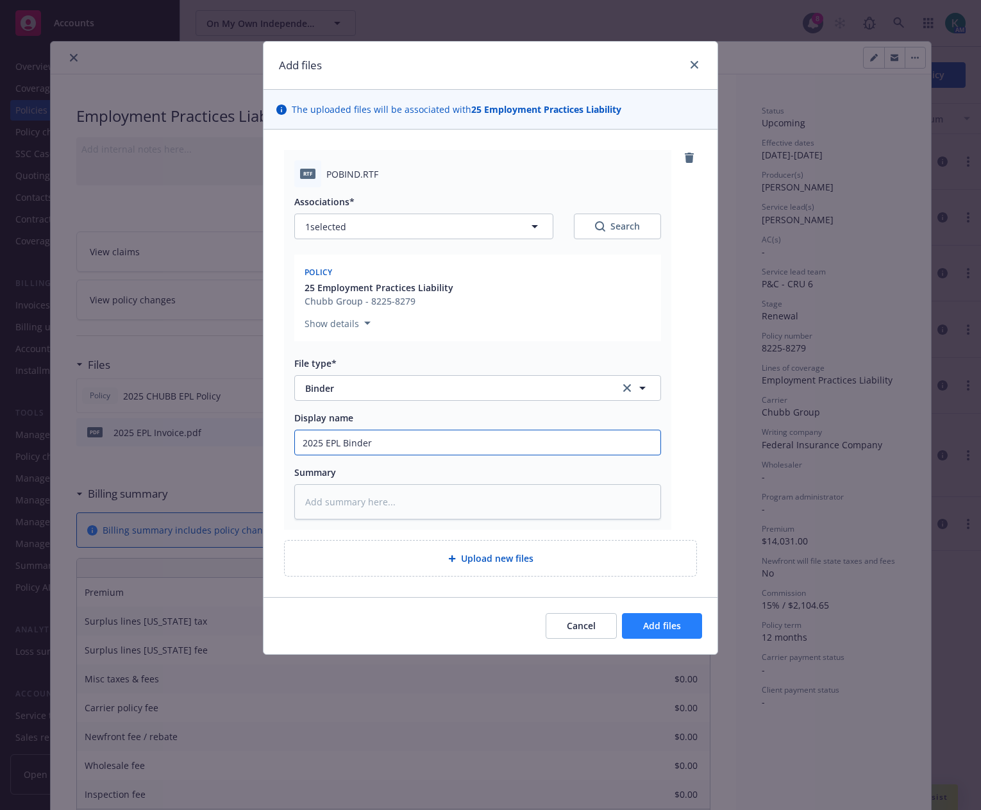
type input "2025 EPL Binder"
click at [665, 614] on button "Add files" at bounding box center [662, 626] width 80 height 26
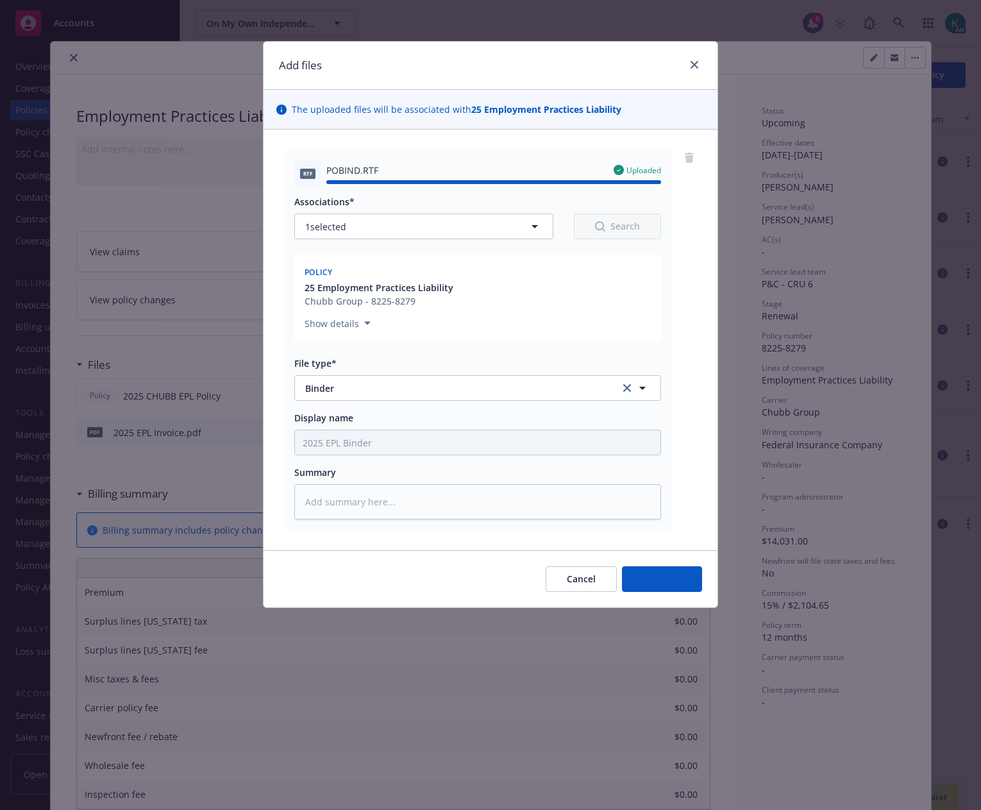
type textarea "x"
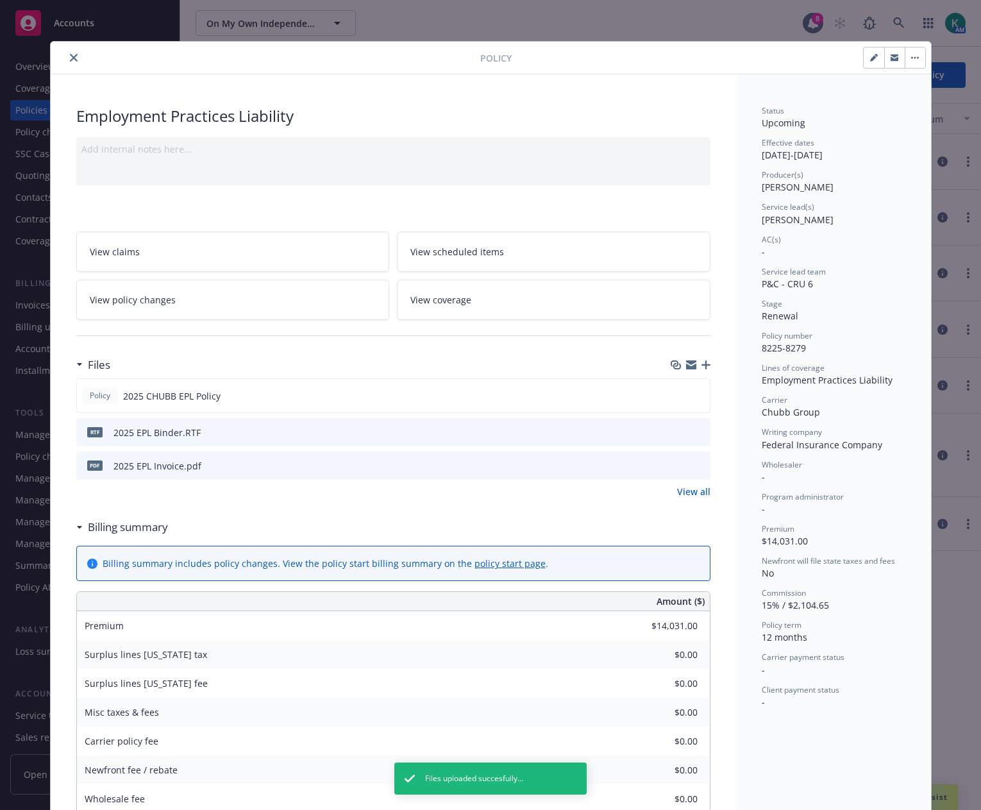
click at [62, 58] on div at bounding box center [268, 57] width 424 height 15
click at [69, 64] on button "close" at bounding box center [73, 57] width 15 height 15
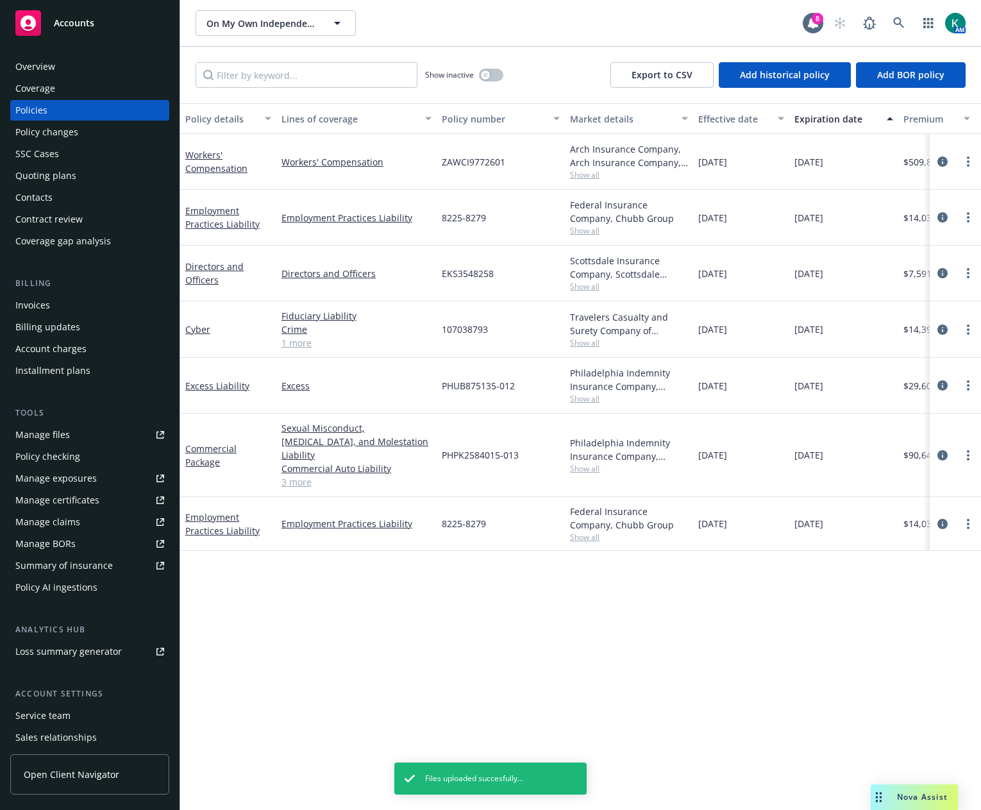
click at [83, 436] on link "Manage files" at bounding box center [89, 434] width 159 height 21
